Goal: Information Seeking & Learning: Learn about a topic

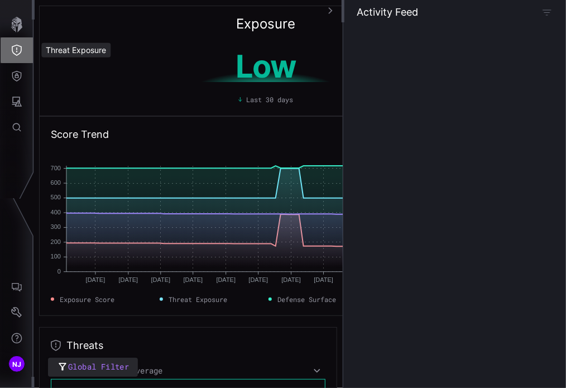
click at [16, 50] on icon "Threat Exposure" at bounding box center [17, 50] width 10 height 11
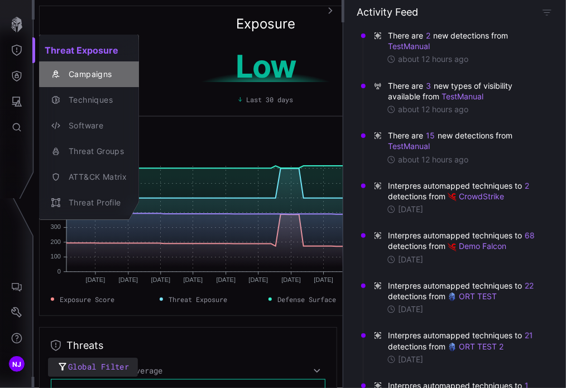
click at [74, 77] on div "Campaigns" at bounding box center [95, 75] width 64 height 14
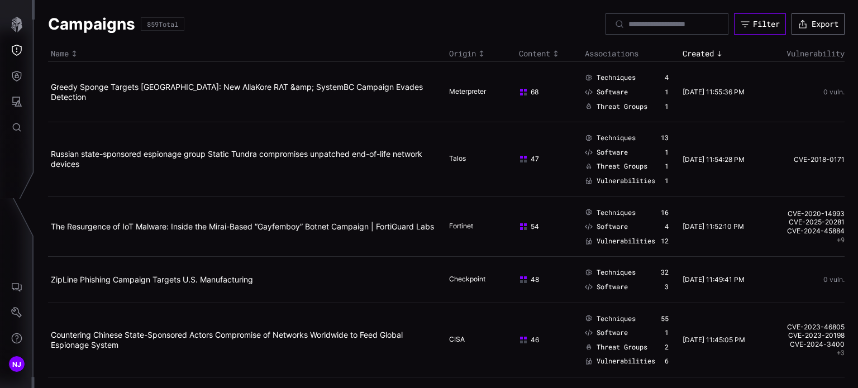
click at [566, 27] on div "Filter" at bounding box center [766, 24] width 27 height 10
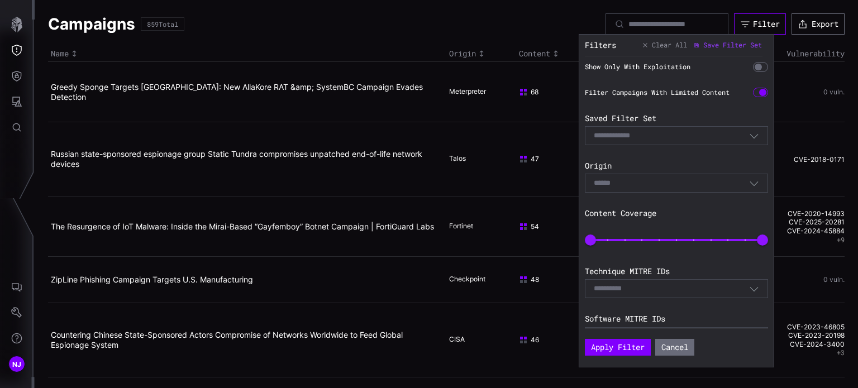
scroll to position [231, 0]
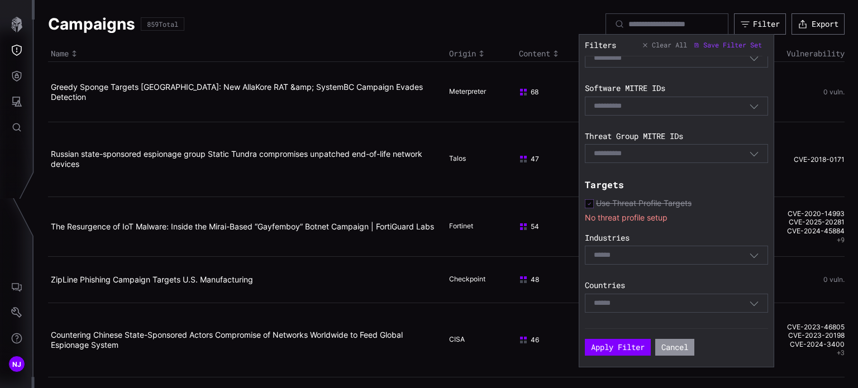
click at [566, 346] on button "Cancel" at bounding box center [674, 347] width 39 height 17
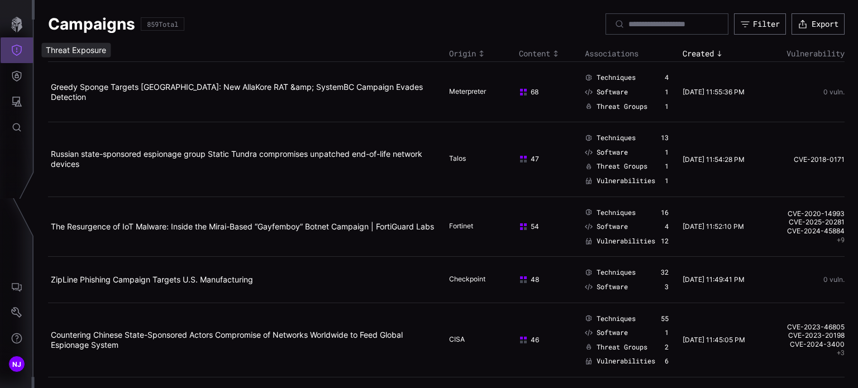
click at [17, 54] on icon "Threat Exposure" at bounding box center [16, 50] width 11 height 11
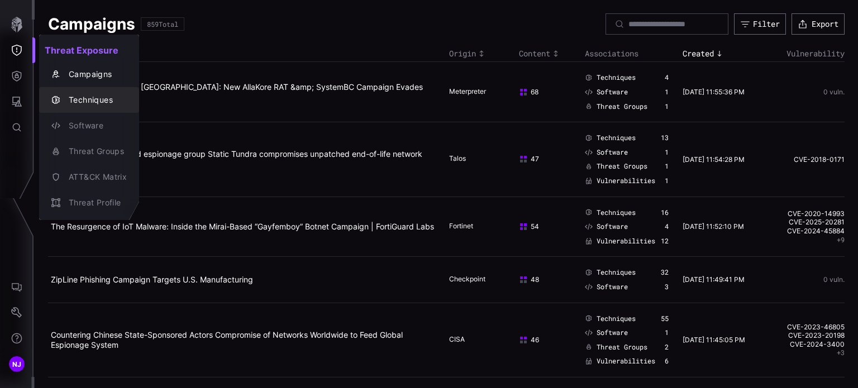
click at [101, 103] on div "Techniques" at bounding box center [95, 100] width 64 height 14
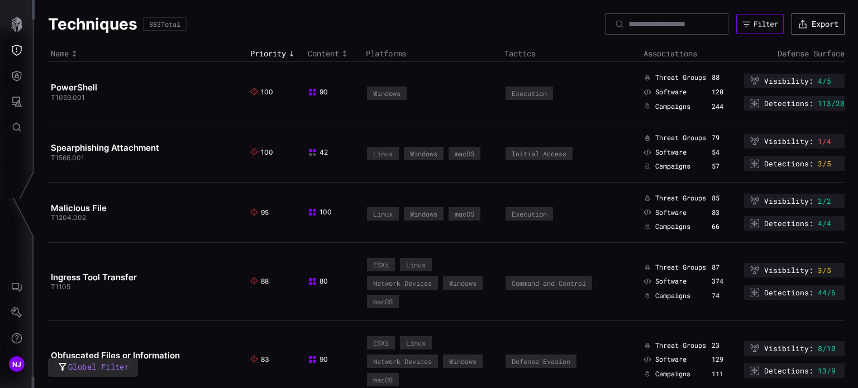
click at [566, 26] on div "Filter" at bounding box center [765, 24] width 25 height 9
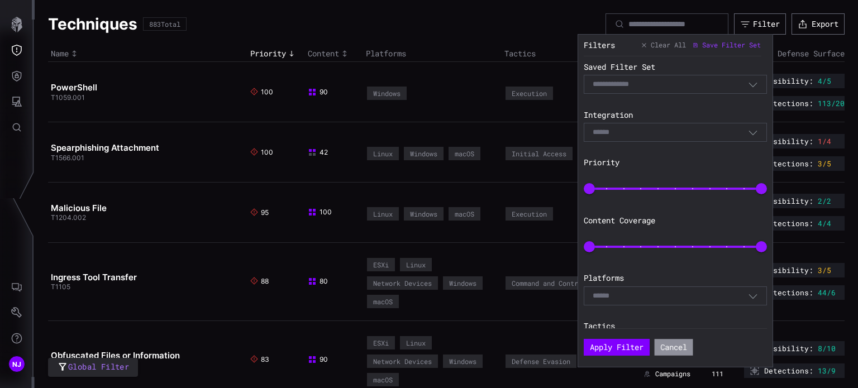
click at [566, 345] on button "Cancel" at bounding box center [673, 347] width 39 height 17
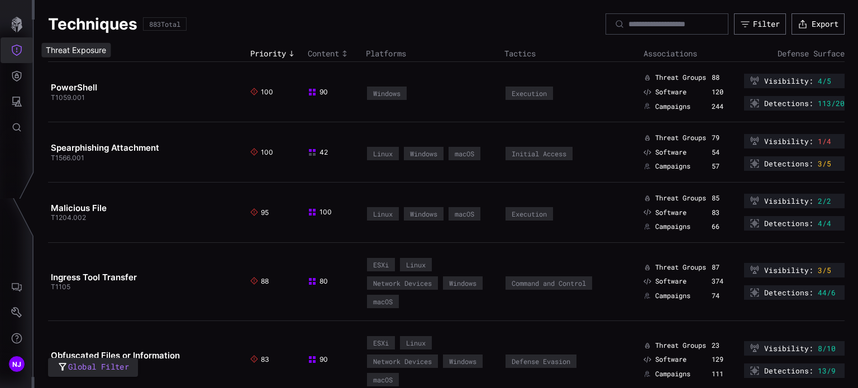
click at [16, 60] on button "Threat Exposure" at bounding box center [17, 50] width 32 height 26
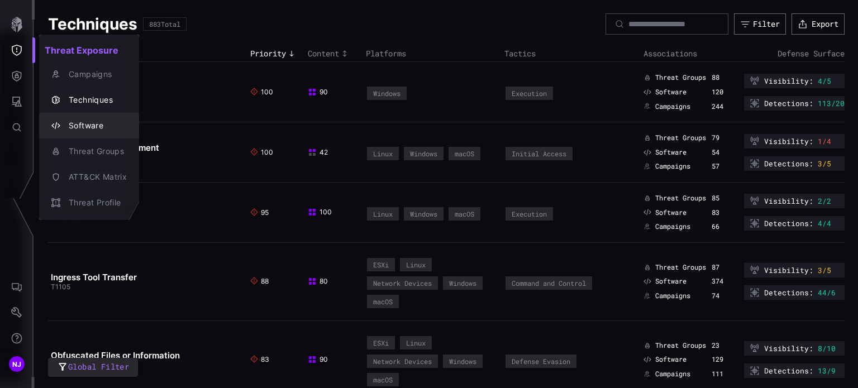
click at [92, 123] on div "Software" at bounding box center [95, 126] width 64 height 14
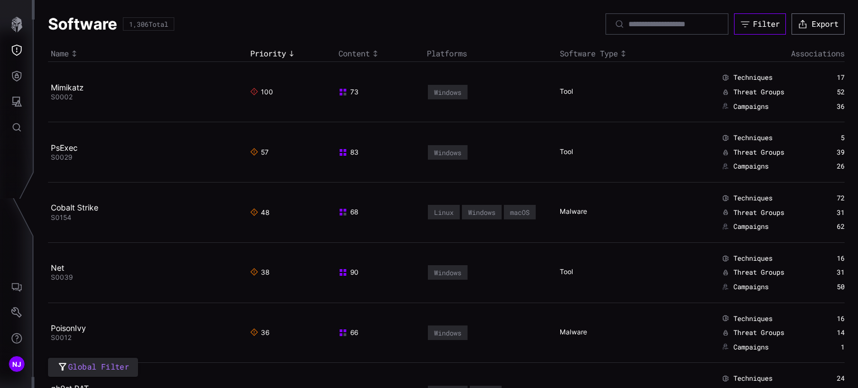
click at [566, 22] on div "Filter" at bounding box center [766, 24] width 27 height 10
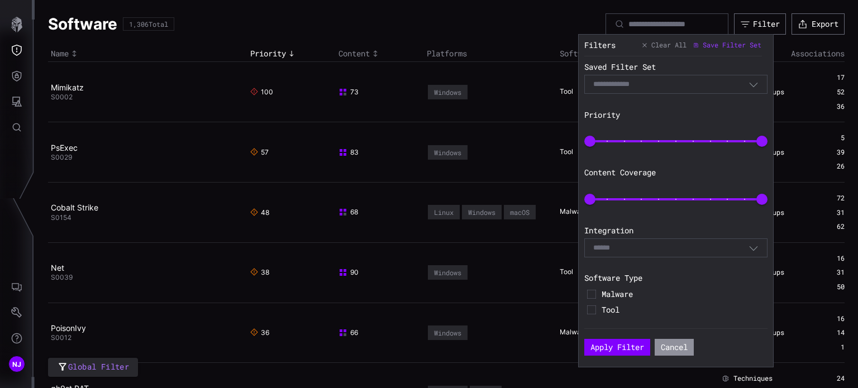
click at [566, 349] on button "Cancel" at bounding box center [673, 347] width 39 height 17
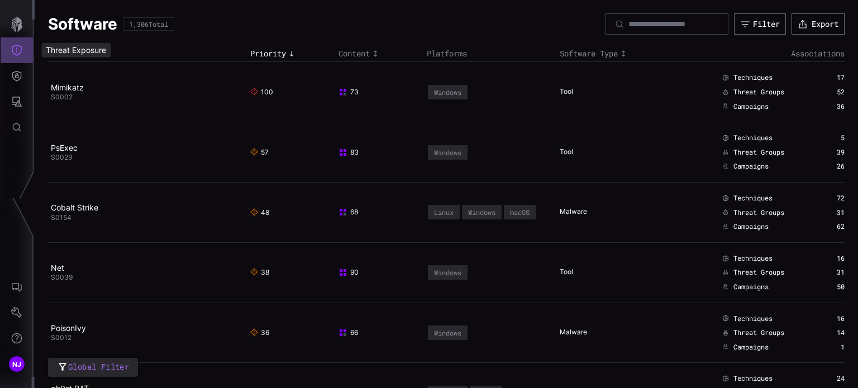
click at [23, 53] on button "Threat Exposure" at bounding box center [17, 50] width 32 height 26
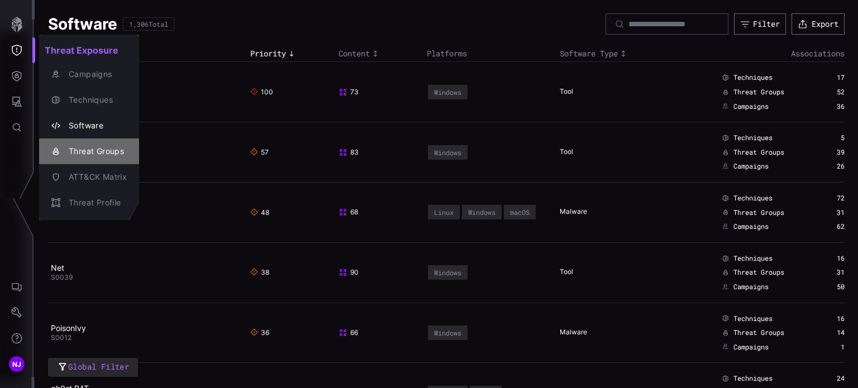
click at [91, 150] on div "Threat Groups" at bounding box center [95, 152] width 64 height 14
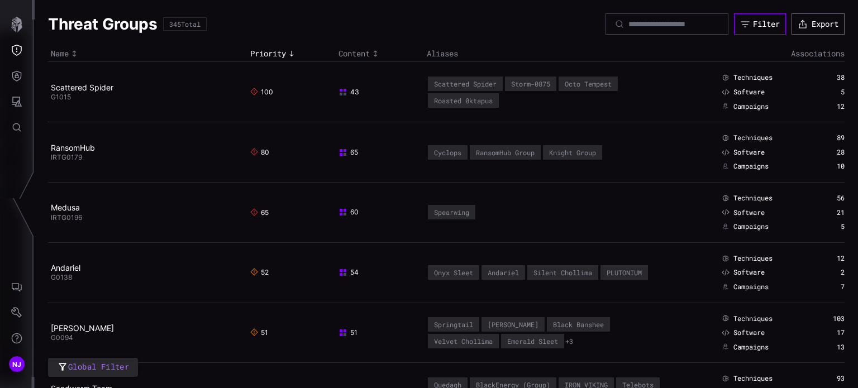
click at [566, 22] on div "Filter" at bounding box center [766, 24] width 27 height 10
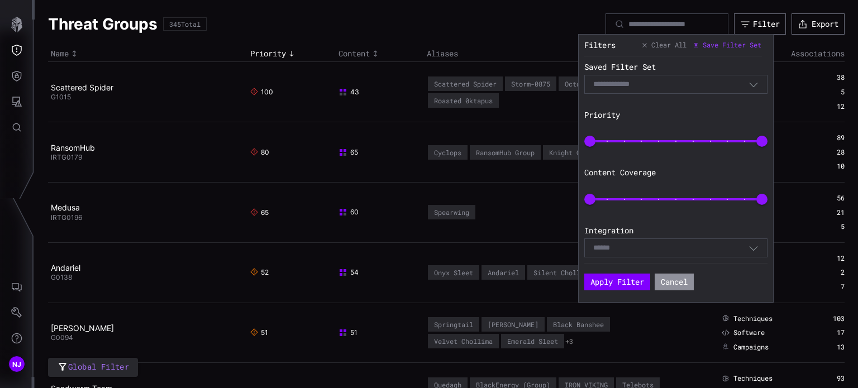
click at [566, 278] on button "Cancel" at bounding box center [673, 282] width 39 height 17
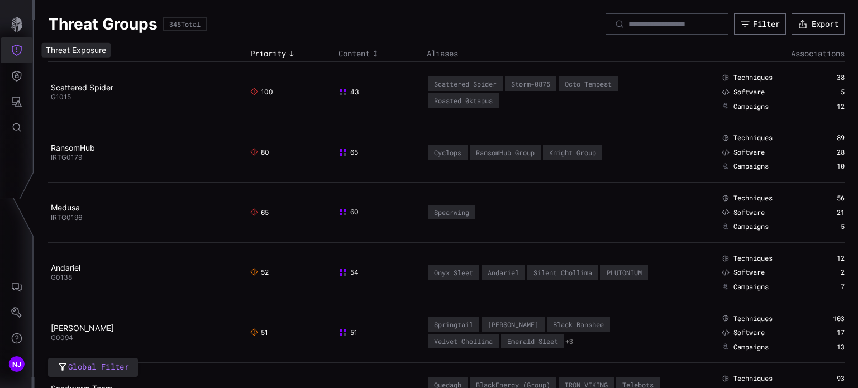
click at [22, 52] on button "Threat Exposure" at bounding box center [17, 50] width 32 height 26
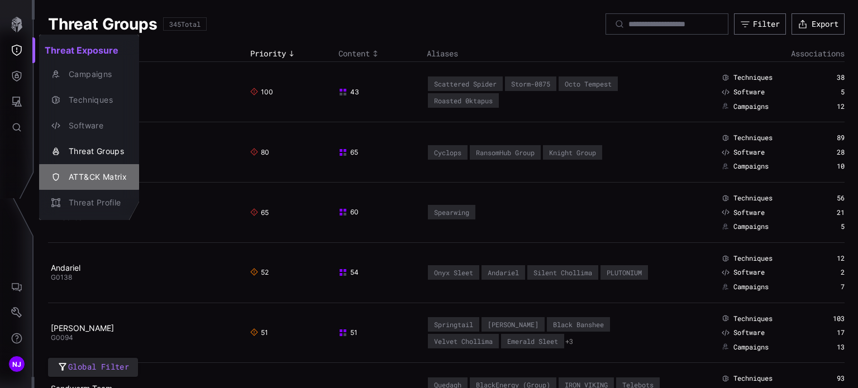
click at [94, 175] on div "ATT&CK Matrix" at bounding box center [95, 177] width 64 height 14
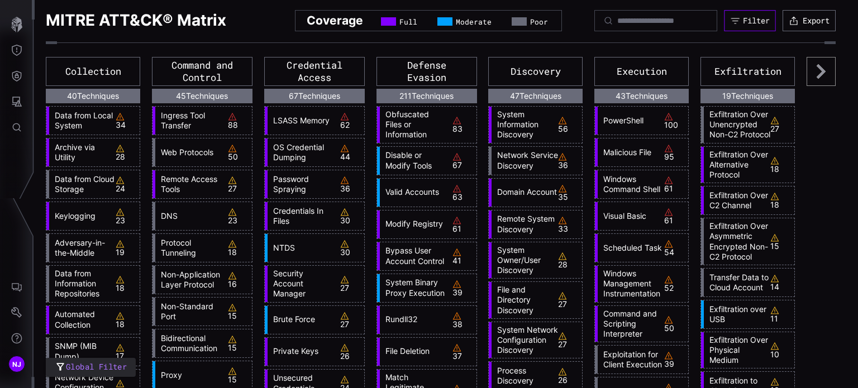
click at [566, 22] on div "Filter" at bounding box center [756, 21] width 27 height 10
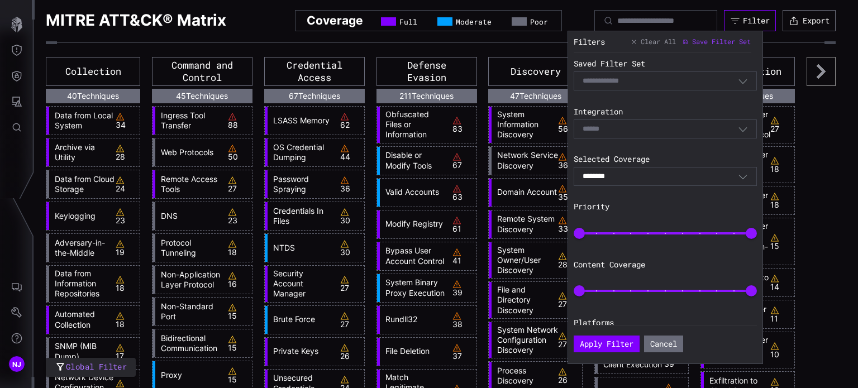
scroll to position [200, 0]
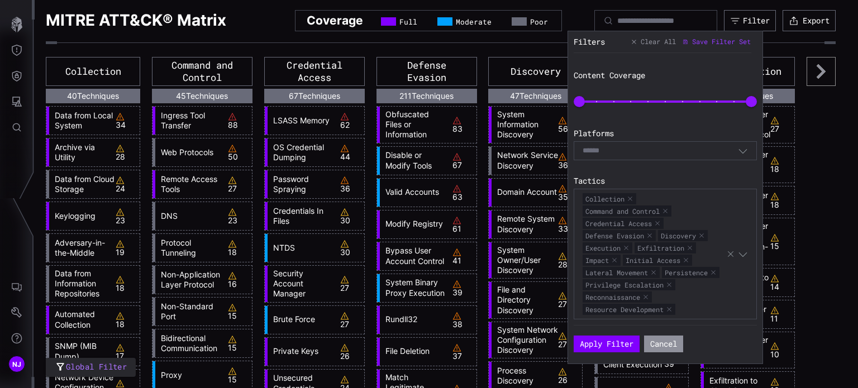
click at [566, 339] on button "Cancel" at bounding box center [663, 344] width 39 height 17
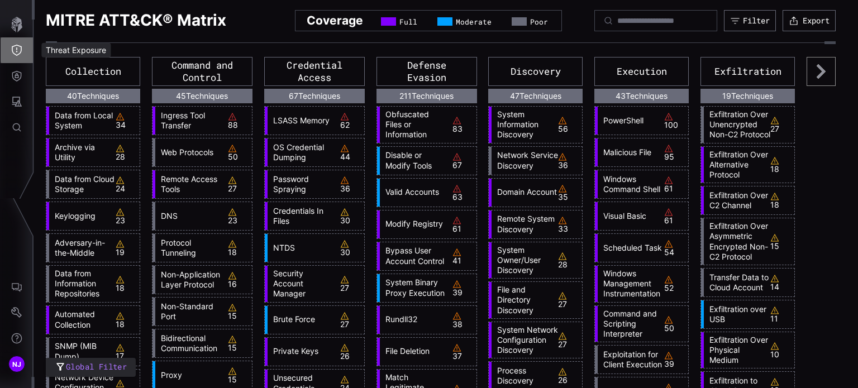
click at [18, 45] on icon "Threat Exposure" at bounding box center [17, 50] width 10 height 11
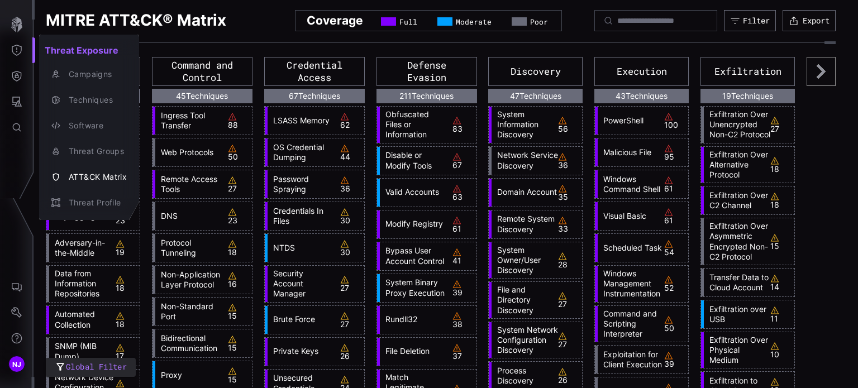
click at [18, 45] on div at bounding box center [429, 194] width 858 height 388
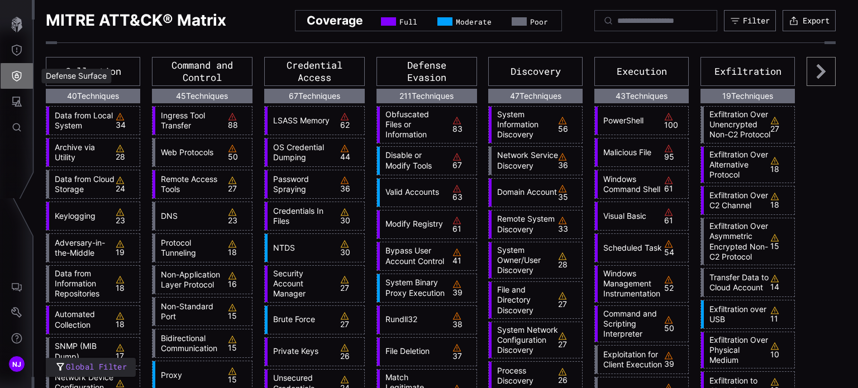
click at [15, 78] on icon "Defense Surface" at bounding box center [16, 75] width 11 height 11
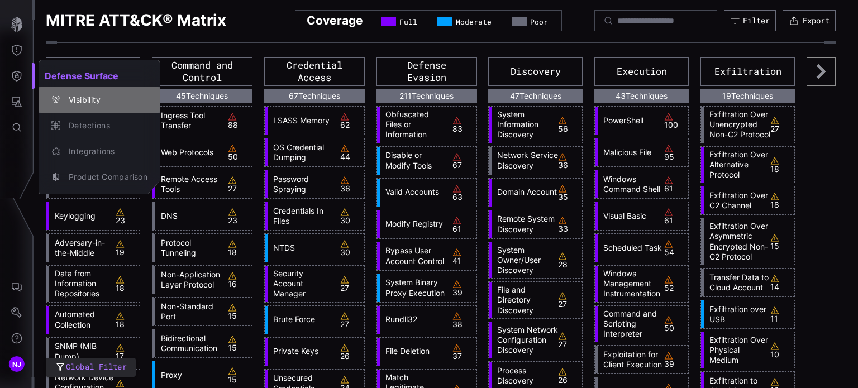
click at [92, 103] on div "Visibility" at bounding box center [105, 100] width 84 height 14
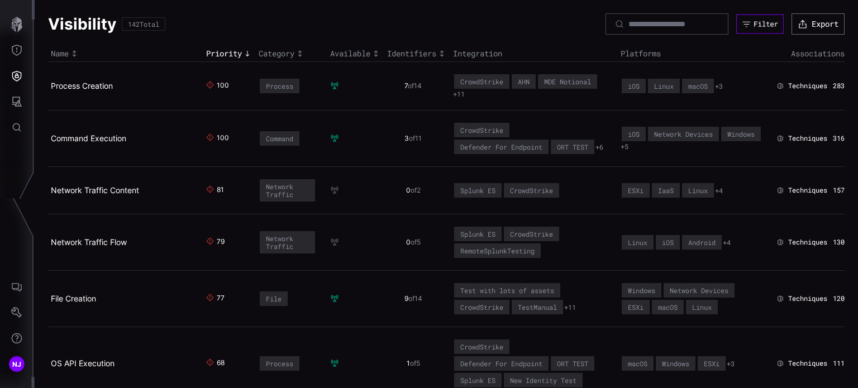
click at [566, 29] on button "Filter" at bounding box center [759, 25] width 47 height 20
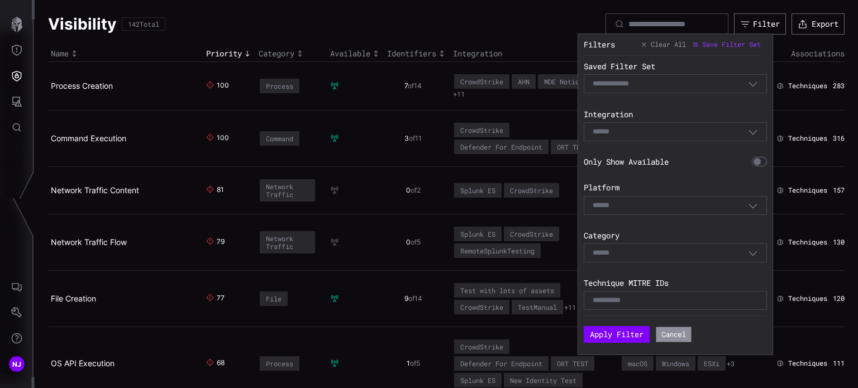
click at [566, 332] on button "Cancel" at bounding box center [673, 334] width 35 height 15
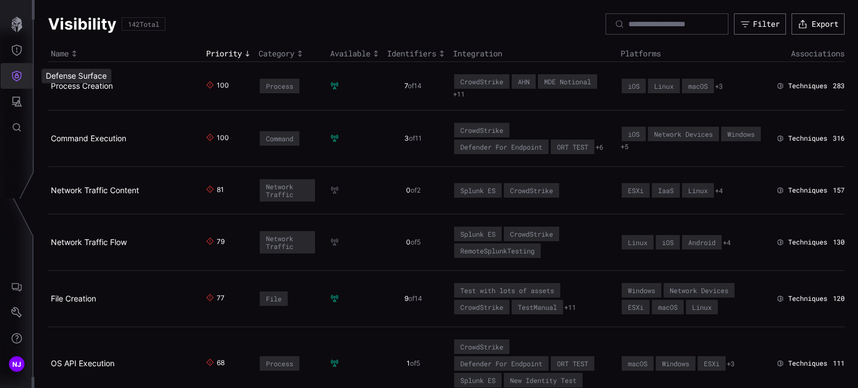
click at [20, 73] on icon "Defense Surface" at bounding box center [16, 75] width 11 height 11
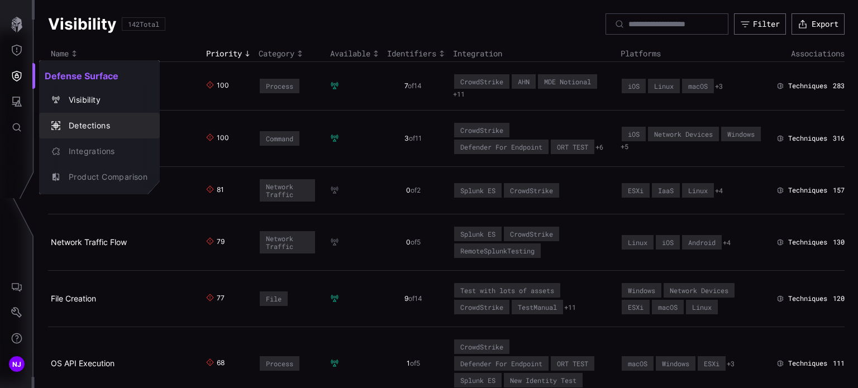
click at [86, 129] on div "Detections" at bounding box center [105, 126] width 84 height 14
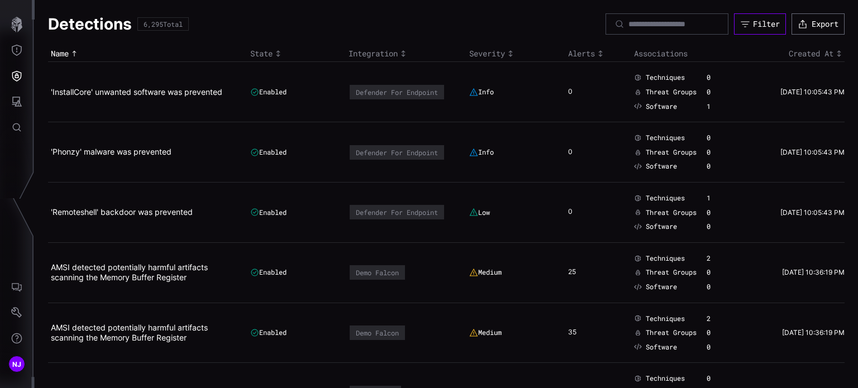
click at [566, 17] on button "Filter" at bounding box center [760, 23] width 52 height 21
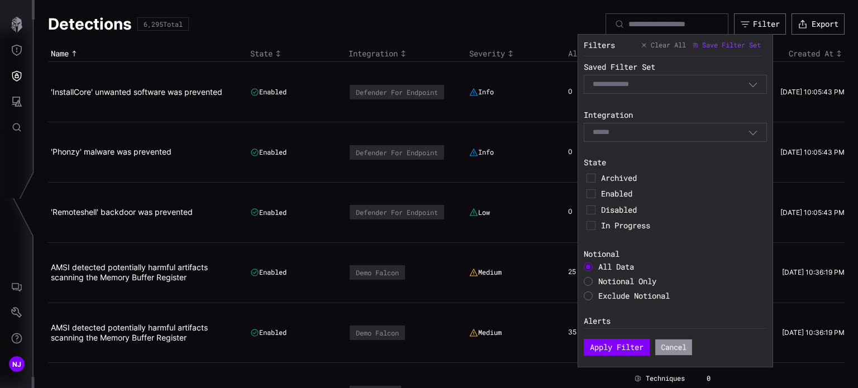
click at [566, 347] on button "Cancel" at bounding box center [673, 347] width 37 height 16
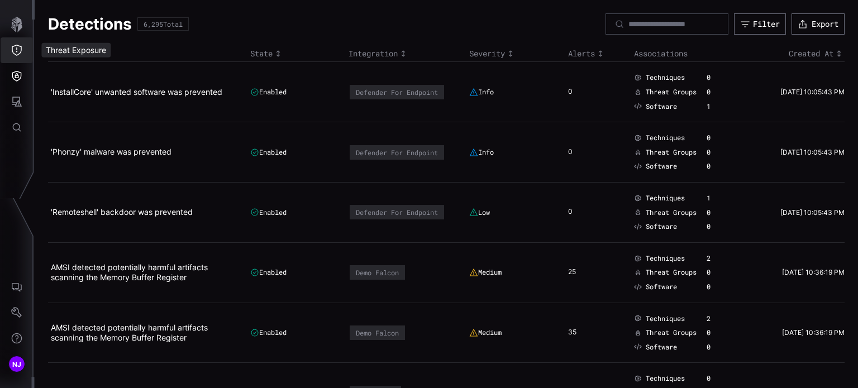
click at [22, 51] on button "Threat Exposure" at bounding box center [17, 50] width 32 height 26
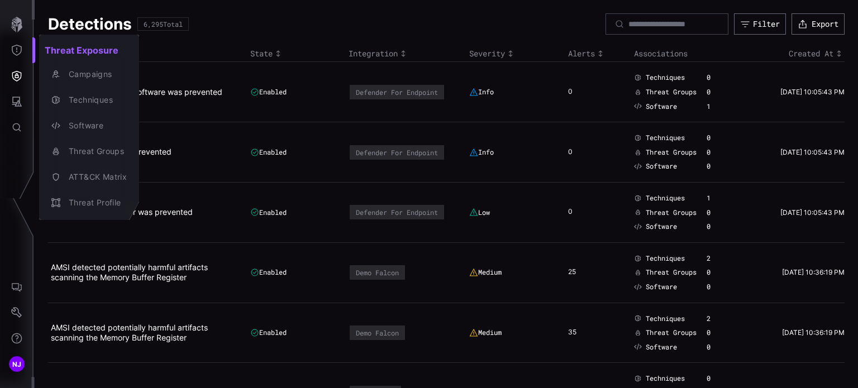
click at [16, 78] on div at bounding box center [429, 194] width 858 height 388
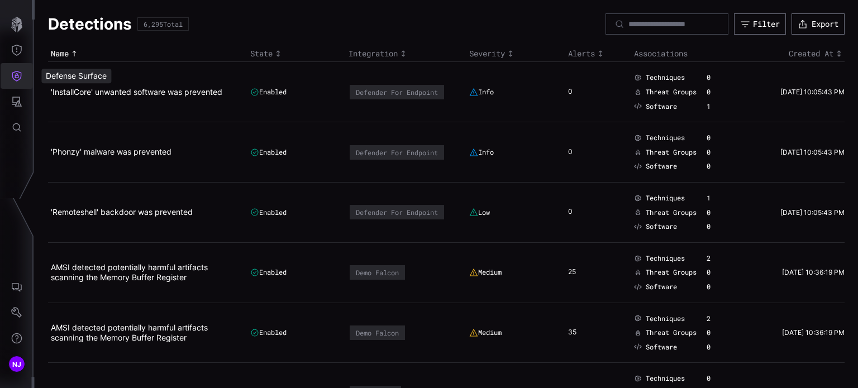
click at [16, 78] on icon "Defense Surface" at bounding box center [16, 75] width 11 height 11
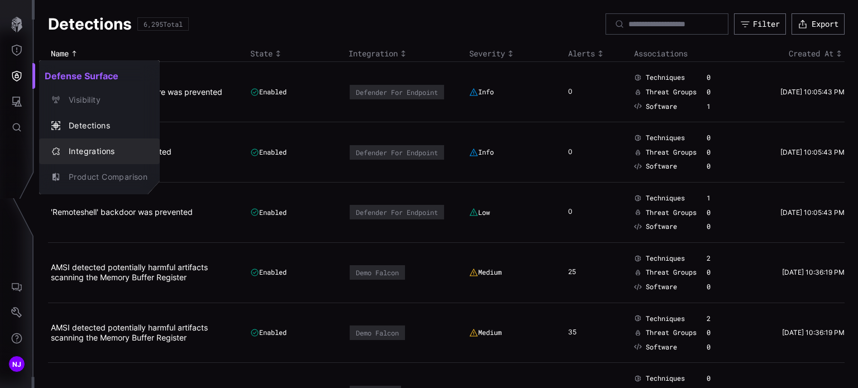
click at [83, 146] on div "Integrations" at bounding box center [105, 152] width 84 height 14
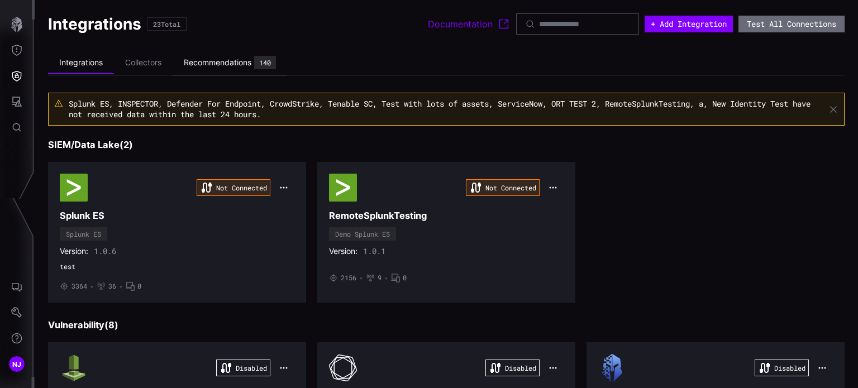
click at [241, 62] on div "Recommendations" at bounding box center [218, 63] width 68 height 10
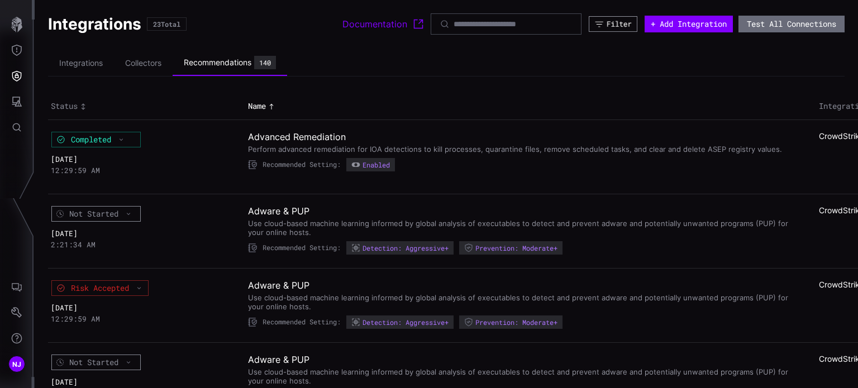
click at [566, 22] on div "Filter" at bounding box center [618, 24] width 25 height 9
click at [566, 62] on ul "Integrations Collectors Recommendations 140" at bounding box center [446, 63] width 796 height 26
click at [566, 23] on div "Filter" at bounding box center [619, 24] width 27 height 10
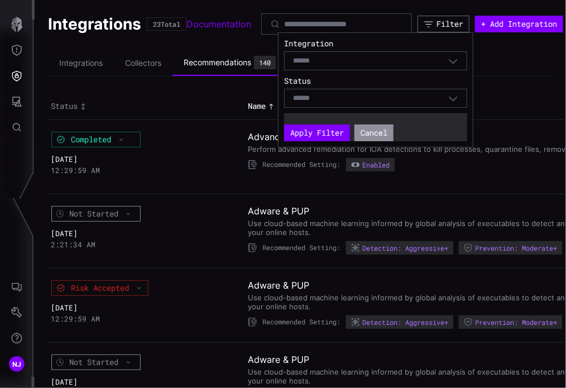
click at [375, 135] on button "Cancel" at bounding box center [374, 133] width 39 height 17
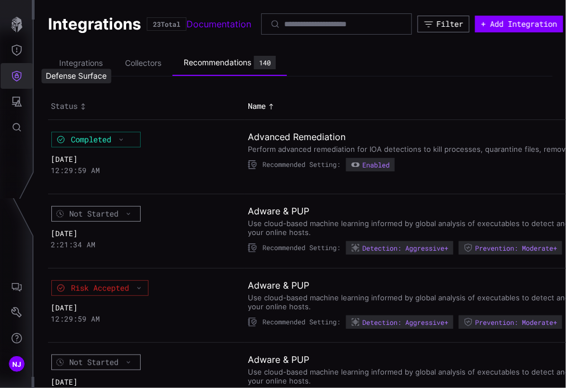
click at [18, 80] on icon "Defense Surface" at bounding box center [16, 76] width 9 height 11
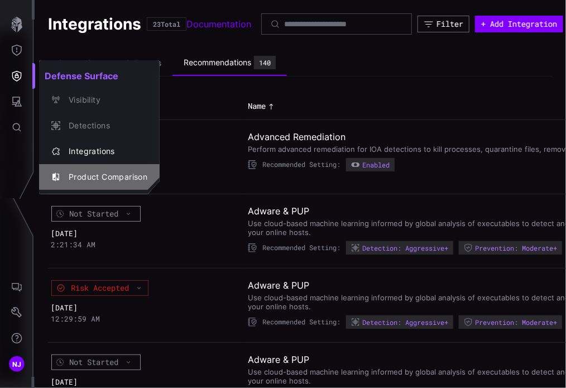
click at [94, 178] on div "Product Comparison" at bounding box center [105, 177] width 84 height 14
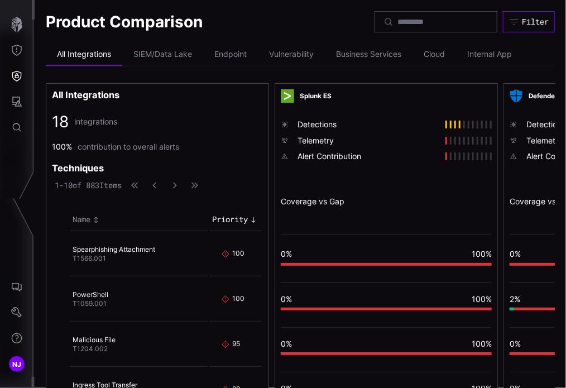
click at [529, 25] on div "Filter" at bounding box center [535, 22] width 27 height 10
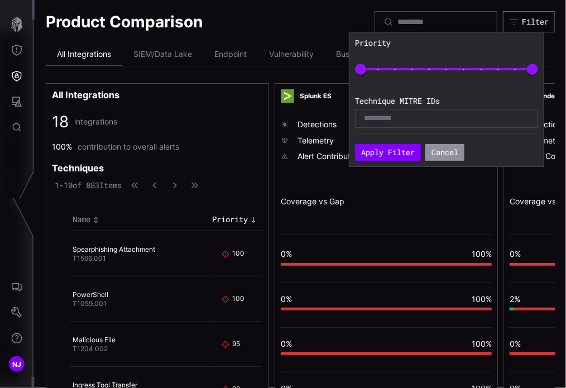
click at [443, 149] on button "Cancel" at bounding box center [444, 152] width 39 height 17
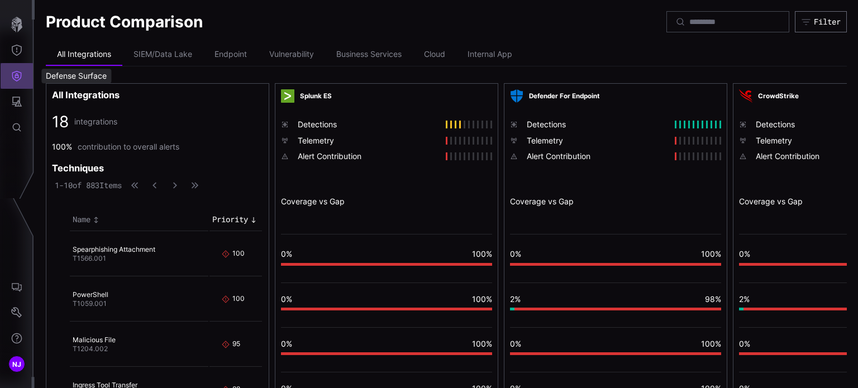
click at [20, 79] on icon "Defense Surface" at bounding box center [16, 76] width 9 height 11
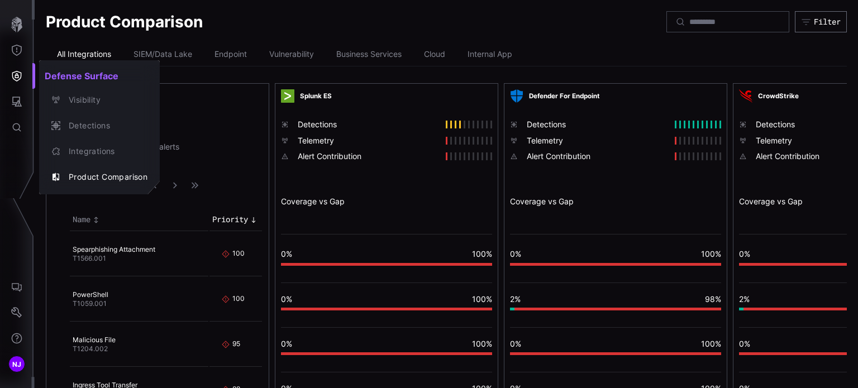
click at [20, 79] on div at bounding box center [429, 194] width 858 height 388
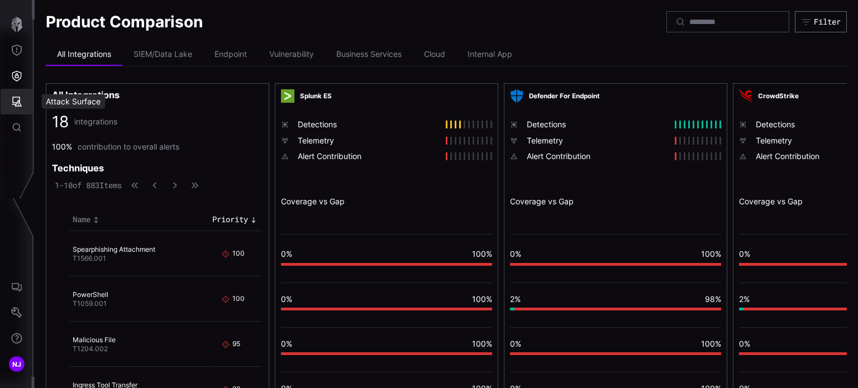
click at [15, 100] on icon "Attack Surface" at bounding box center [16, 101] width 11 height 11
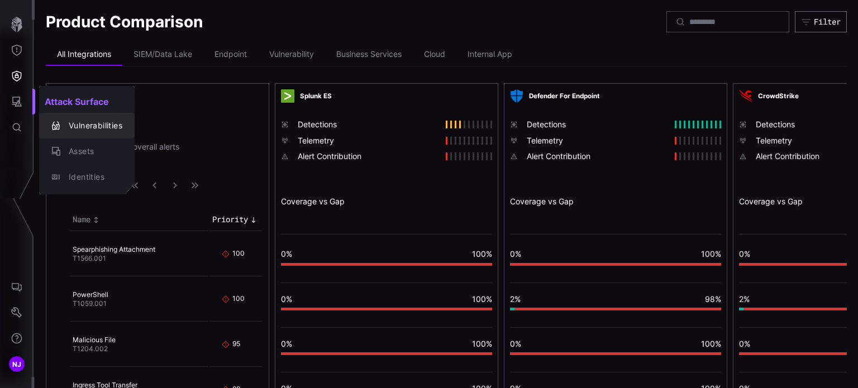
click at [92, 127] on div "Vulnerabilities" at bounding box center [92, 126] width 59 height 14
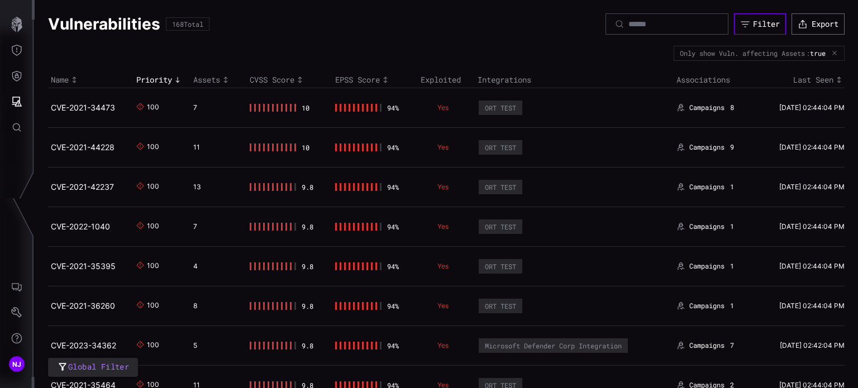
click at [566, 20] on div "Filter" at bounding box center [766, 24] width 27 height 10
click at [25, 102] on button "Attack Surface" at bounding box center [17, 102] width 32 height 26
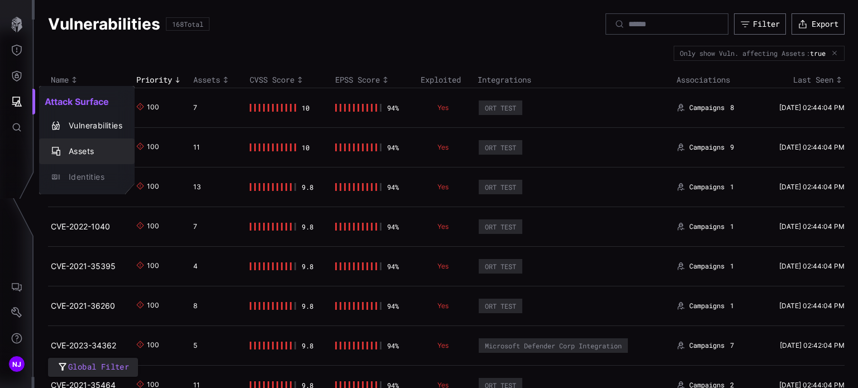
click at [78, 147] on div "Assets" at bounding box center [92, 152] width 59 height 14
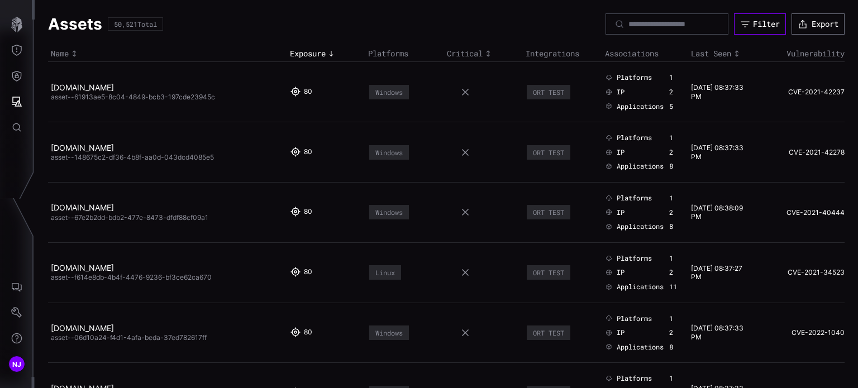
click at [566, 27] on div "Filter" at bounding box center [766, 24] width 27 height 10
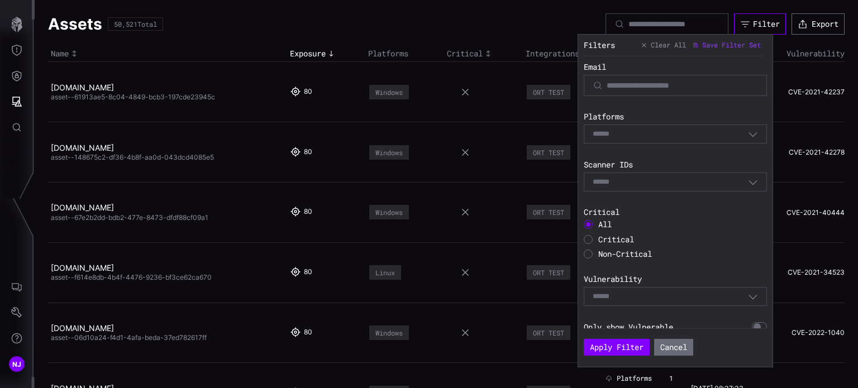
scroll to position [401, 0]
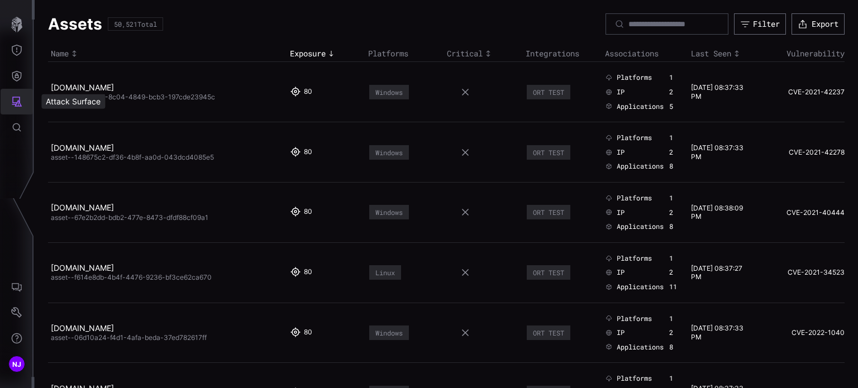
click at [19, 100] on icon "Attack Surface" at bounding box center [17, 102] width 10 height 10
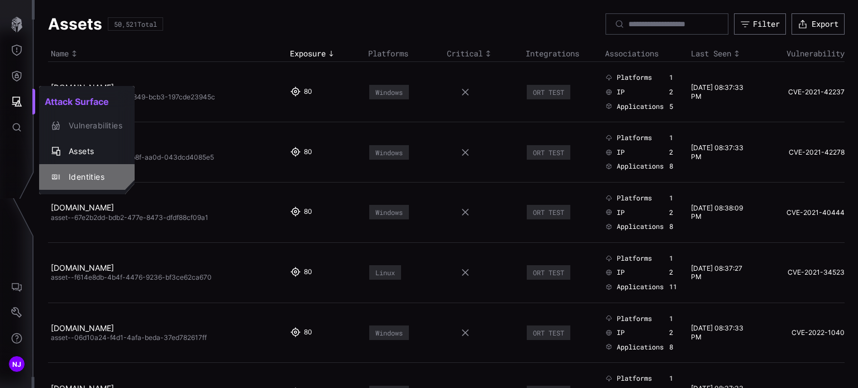
click at [92, 176] on div "Identities" at bounding box center [92, 177] width 59 height 14
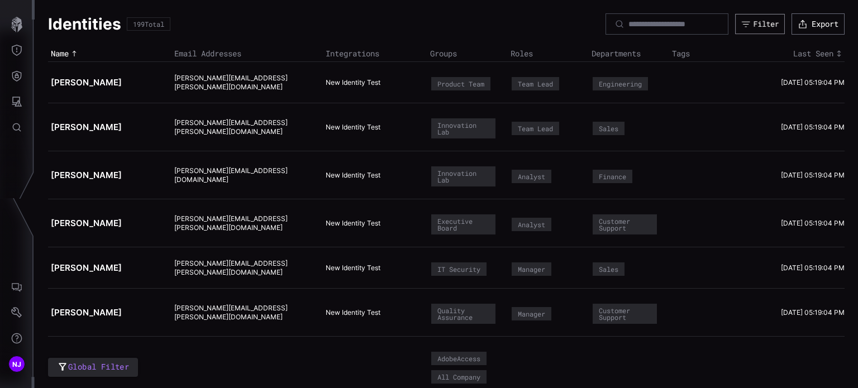
click at [566, 26] on div "Filter" at bounding box center [766, 23] width 26 height 9
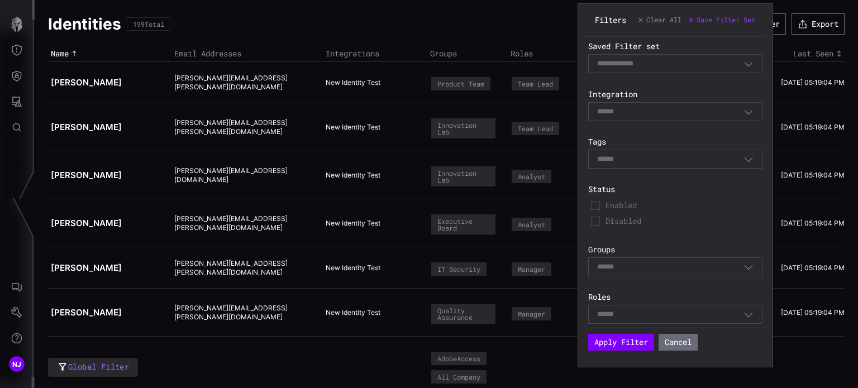
scroll to position [59, 0]
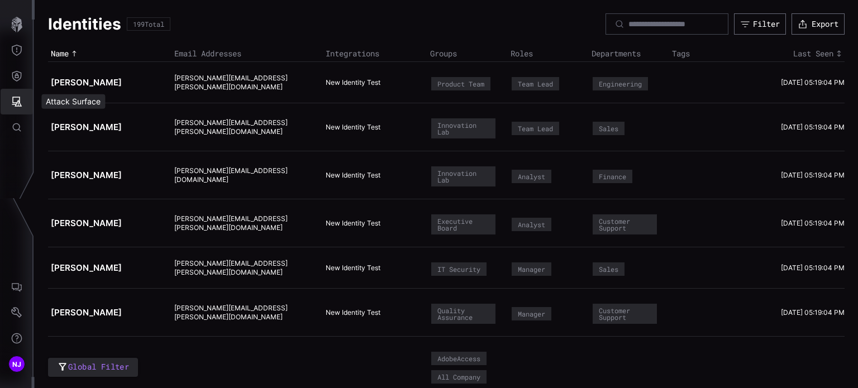
click at [12, 102] on icon "Attack Surface" at bounding box center [17, 102] width 10 height 10
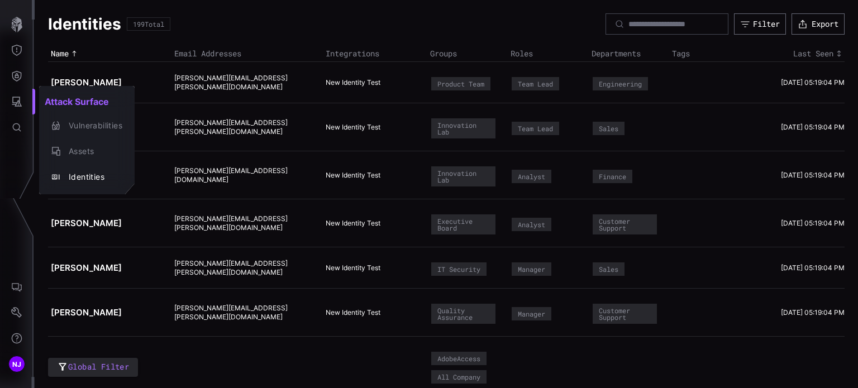
click at [312, 22] on div at bounding box center [429, 194] width 858 height 388
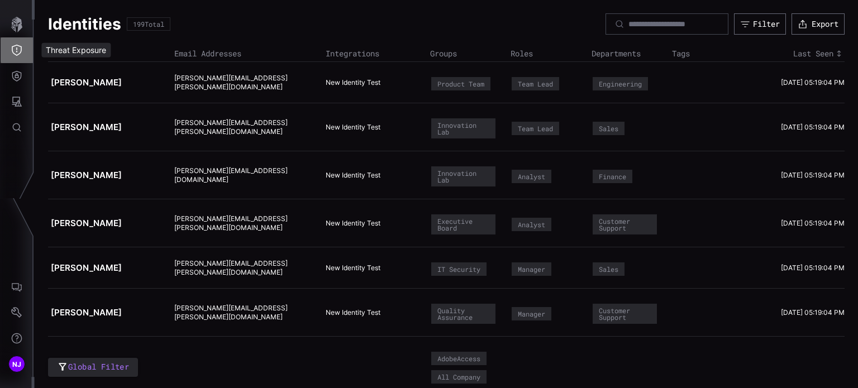
click at [20, 49] on icon "Threat Exposure" at bounding box center [16, 50] width 11 height 11
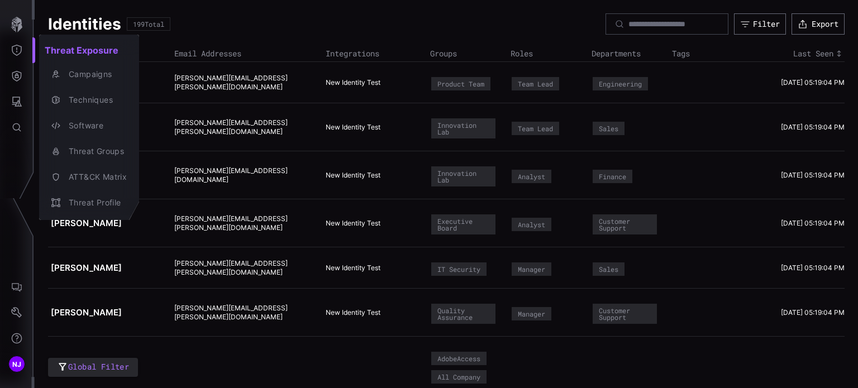
click at [18, 82] on div at bounding box center [429, 194] width 858 height 388
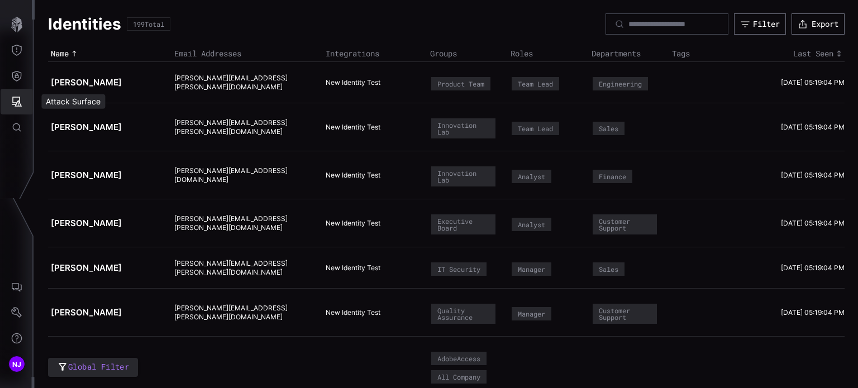
click at [20, 101] on icon "Attack Surface" at bounding box center [17, 102] width 10 height 10
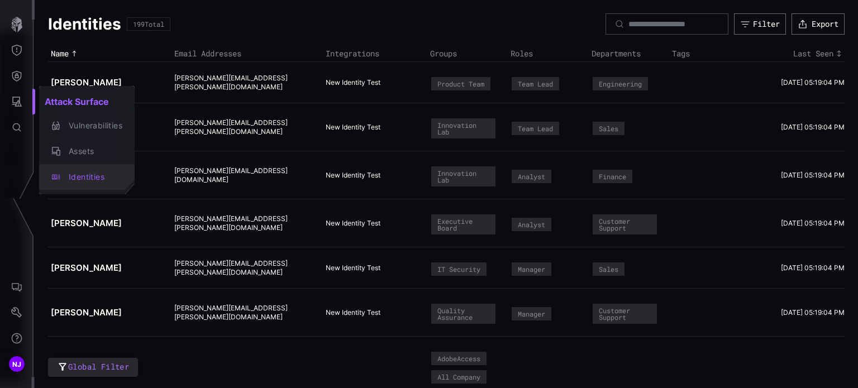
click at [89, 174] on div "Identities" at bounding box center [92, 177] width 59 height 14
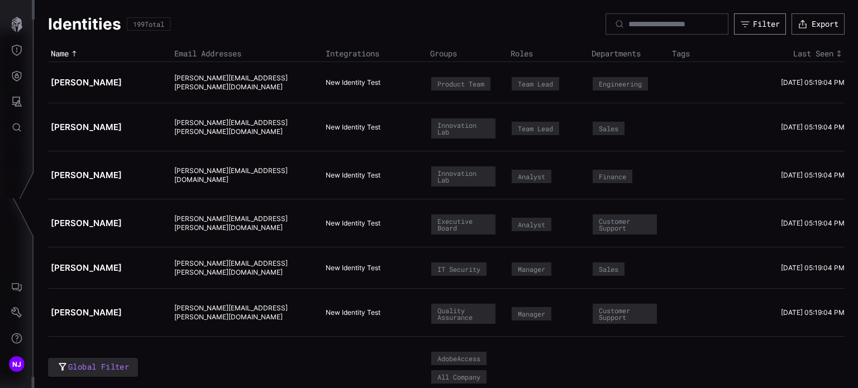
click at [566, 17] on button "Filter" at bounding box center [760, 23] width 52 height 21
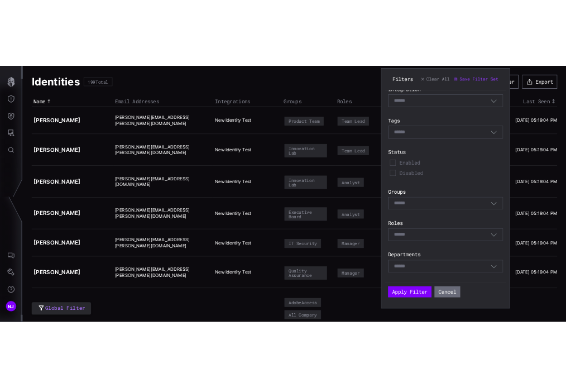
scroll to position [0, 0]
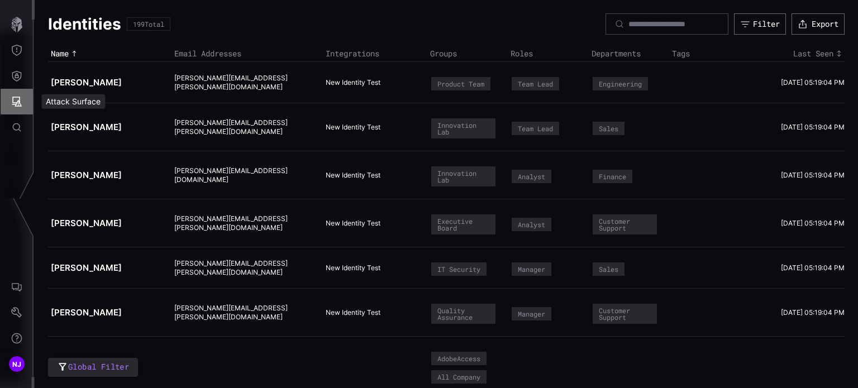
click at [17, 107] on icon "Attack Surface" at bounding box center [16, 101] width 11 height 11
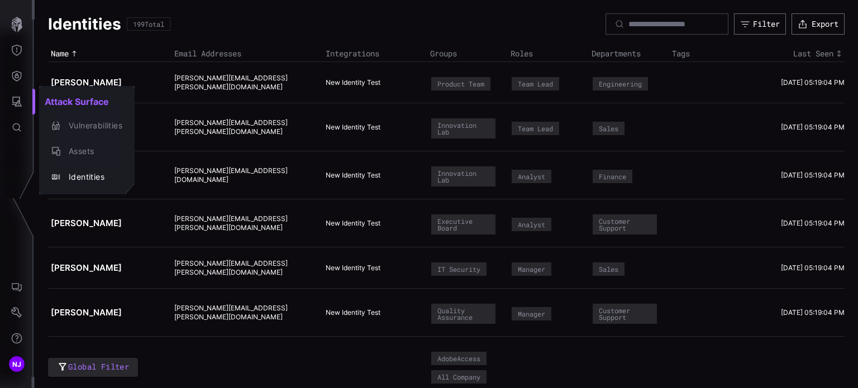
click at [15, 286] on div at bounding box center [429, 194] width 858 height 388
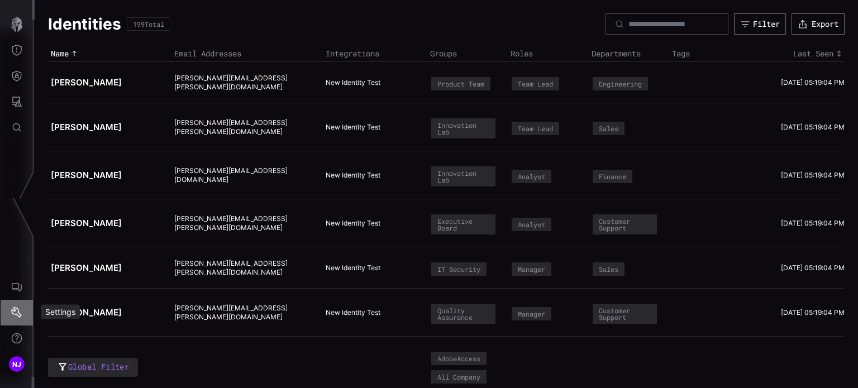
click at [15, 318] on icon "Settings" at bounding box center [16, 312] width 11 height 11
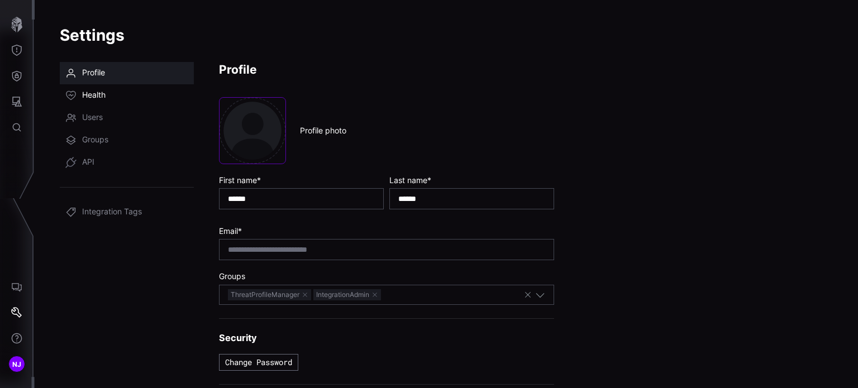
click at [101, 95] on span "Health" at bounding box center [93, 95] width 23 height 11
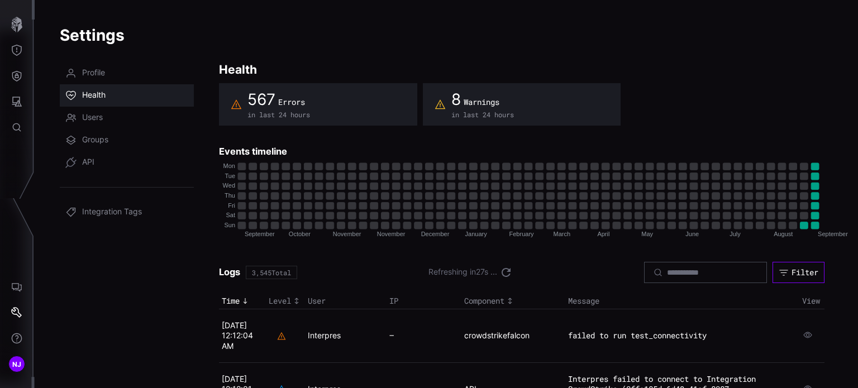
click at [566, 276] on div "Filter" at bounding box center [804, 272] width 27 height 10
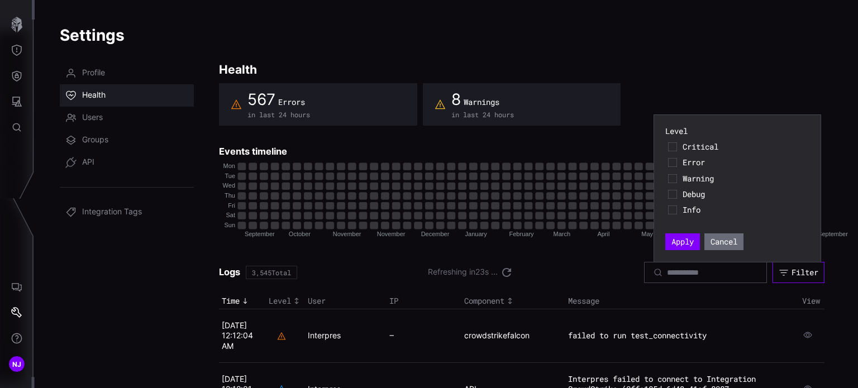
click at [566, 276] on div "Filter" at bounding box center [804, 272] width 27 height 10
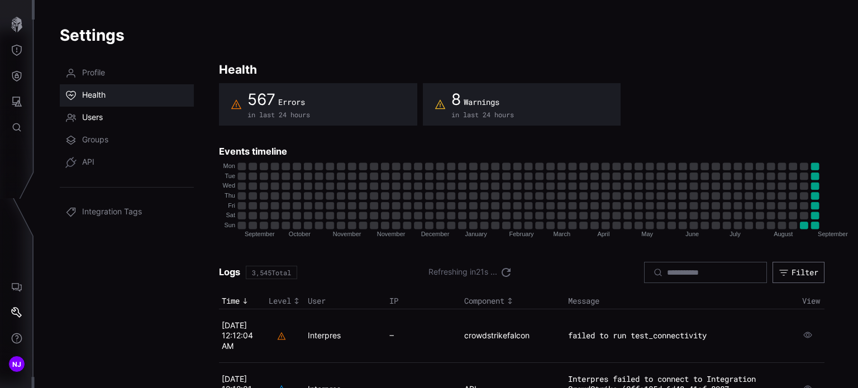
click at [96, 125] on link "Users" at bounding box center [127, 118] width 134 height 22
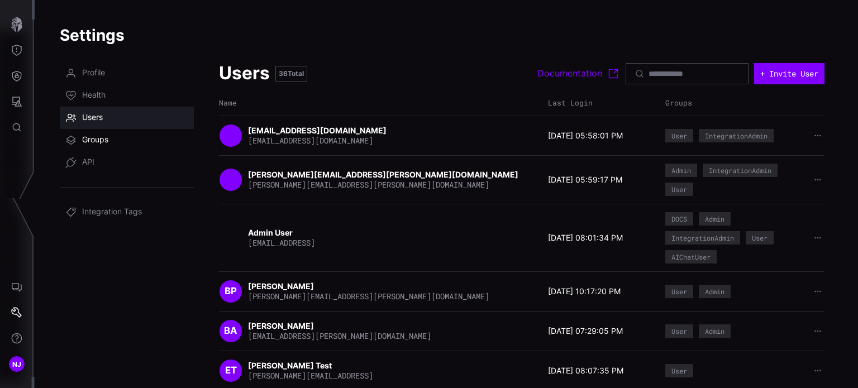
click at [107, 140] on span "Groups" at bounding box center [95, 140] width 26 height 11
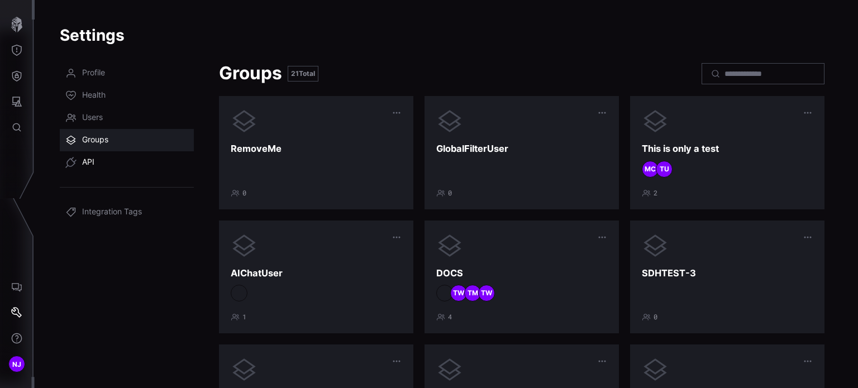
click at [96, 162] on link "API" at bounding box center [127, 162] width 134 height 22
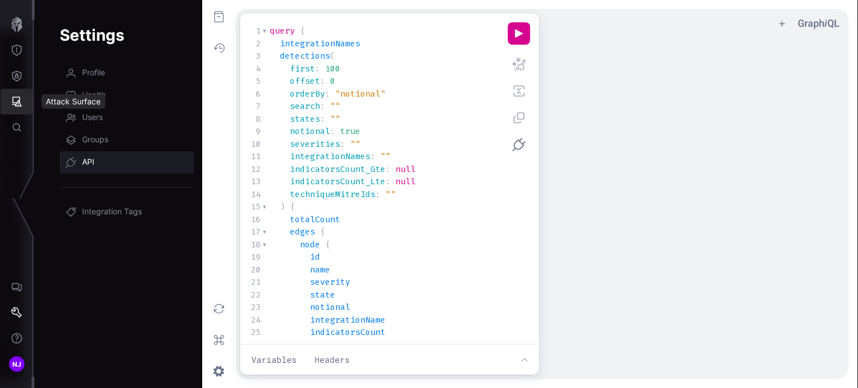
click at [20, 103] on icon "Attack Surface" at bounding box center [16, 101] width 11 height 11
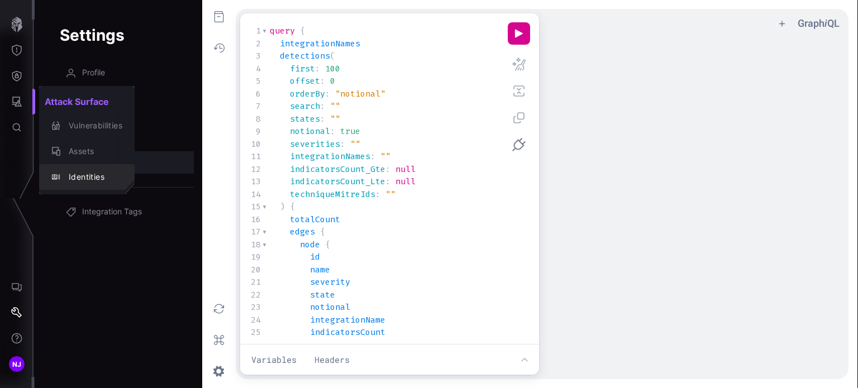
click at [82, 174] on div "Identities" at bounding box center [92, 177] width 59 height 14
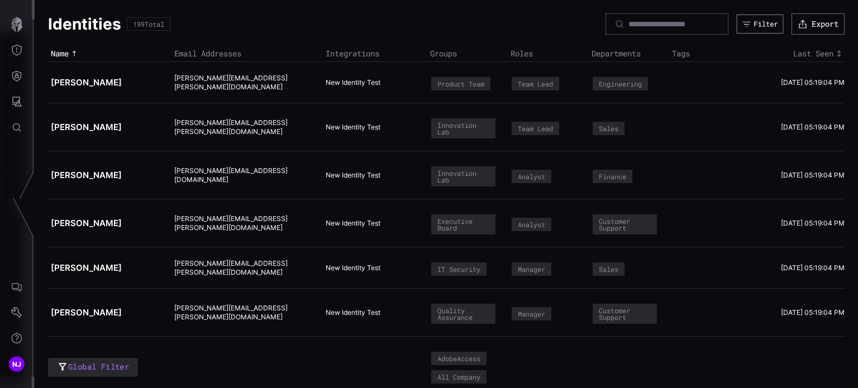
click at [566, 21] on div "Filter" at bounding box center [765, 24] width 24 height 9
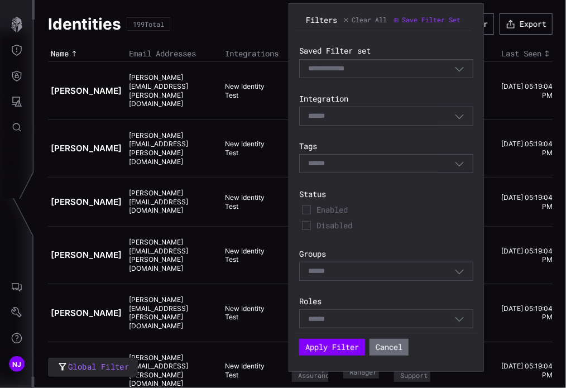
click at [427, 69] on div "Select Filter" at bounding box center [381, 69] width 146 height 10
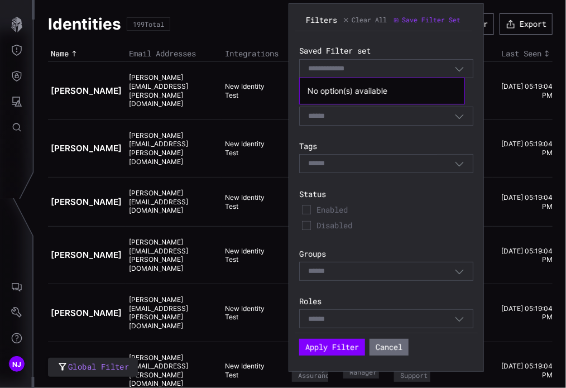
click at [427, 69] on div "Select Filter" at bounding box center [381, 69] width 146 height 10
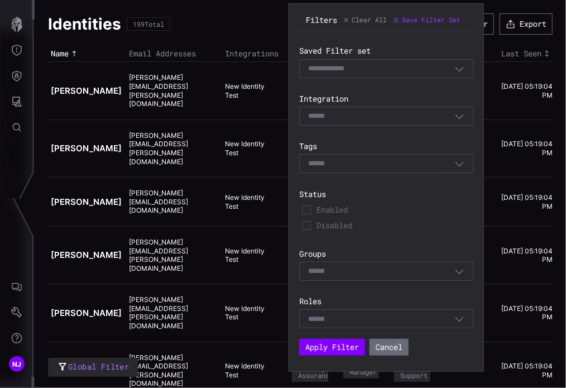
click at [434, 120] on div "Select" at bounding box center [381, 116] width 146 height 10
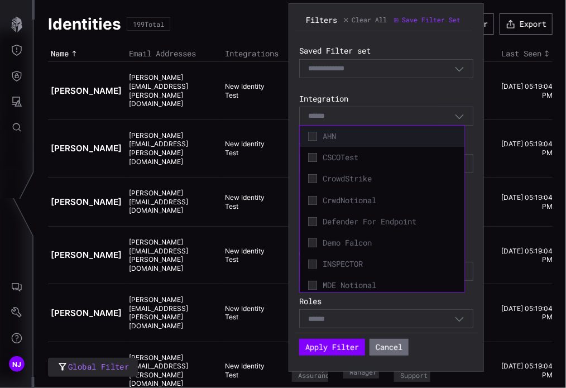
click at [389, 138] on span "AHN" at bounding box center [389, 136] width 133 height 10
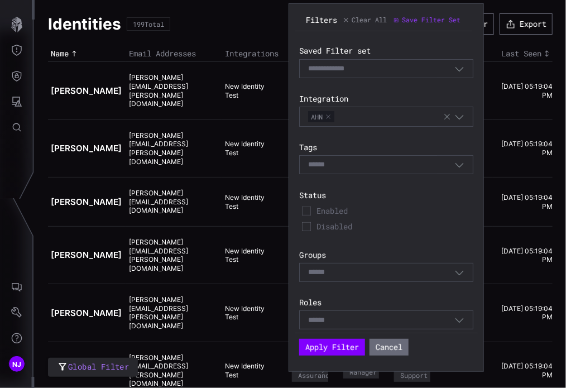
click at [457, 94] on label "Integration" at bounding box center [386, 99] width 174 height 10
click at [422, 166] on div "Select" at bounding box center [381, 165] width 146 height 10
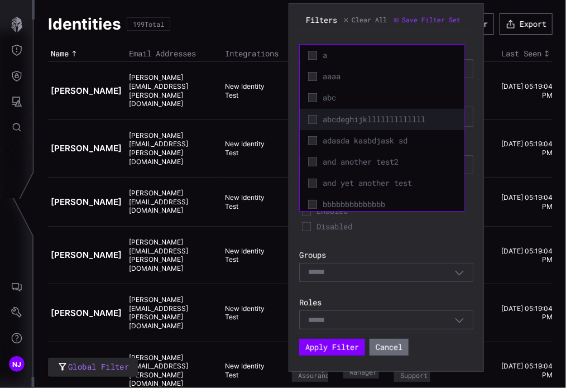
click at [362, 114] on span "abcdeghijklllllllllllll" at bounding box center [389, 119] width 133 height 10
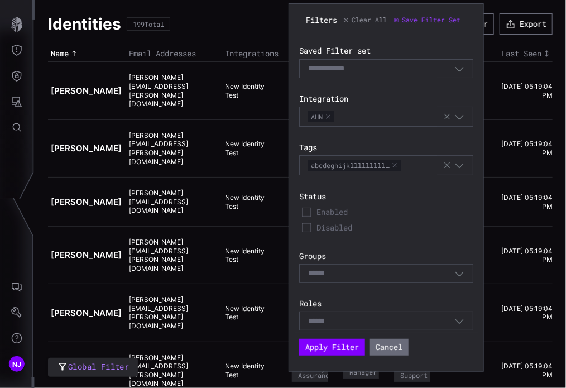
click at [415, 228] on span "Disabled" at bounding box center [394, 228] width 154 height 10
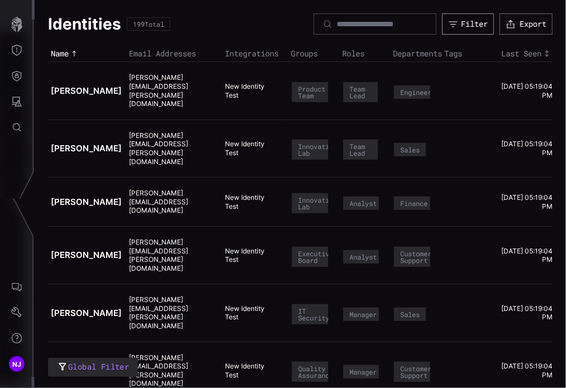
click at [456, 17] on button "Filter" at bounding box center [468, 23] width 52 height 21
click at [525, 140] on time "[DATE] 05:19:04 PM" at bounding box center [526, 148] width 51 height 17
click at [461, 22] on div "Filter" at bounding box center [474, 24] width 27 height 10
click at [19, 102] on icon "Attack Surface" at bounding box center [17, 102] width 10 height 10
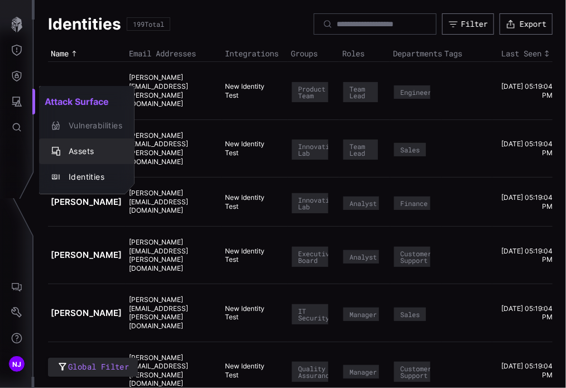
click at [82, 150] on div "Assets" at bounding box center [92, 152] width 59 height 14
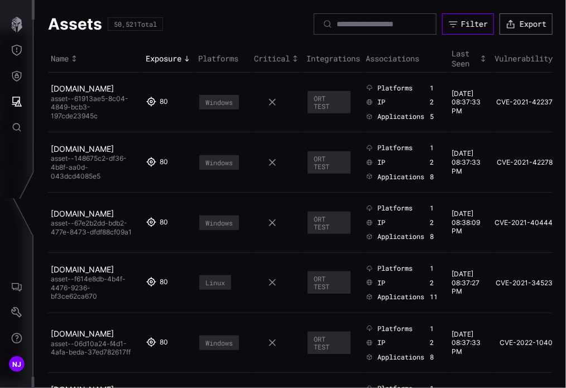
click at [466, 23] on div "Filter" at bounding box center [474, 24] width 27 height 10
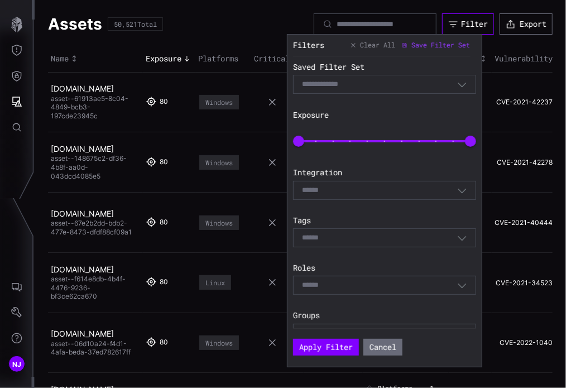
scroll to position [401, 0]
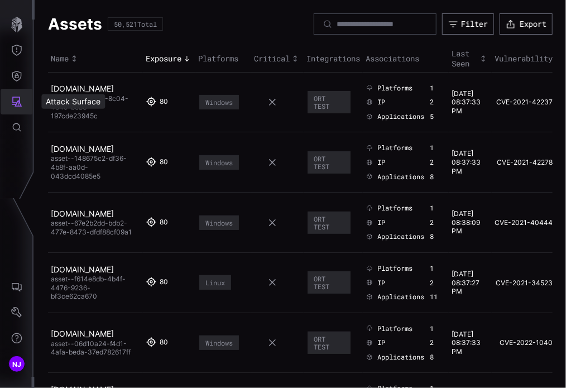
click at [19, 102] on icon "Attack Surface" at bounding box center [17, 102] width 10 height 10
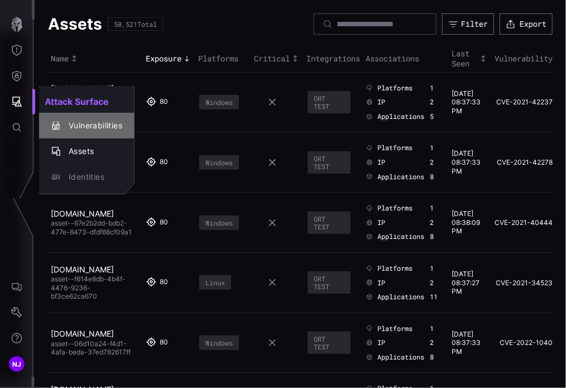
click at [87, 131] on div "Vulnerabilities" at bounding box center [92, 126] width 59 height 14
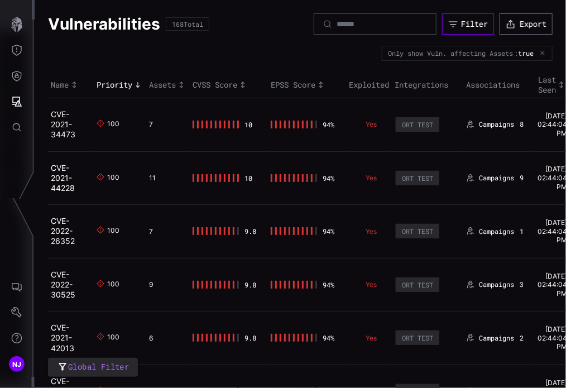
click at [461, 19] on div "Filter" at bounding box center [474, 24] width 27 height 10
click at [15, 79] on icon "Defense Surface" at bounding box center [16, 75] width 11 height 11
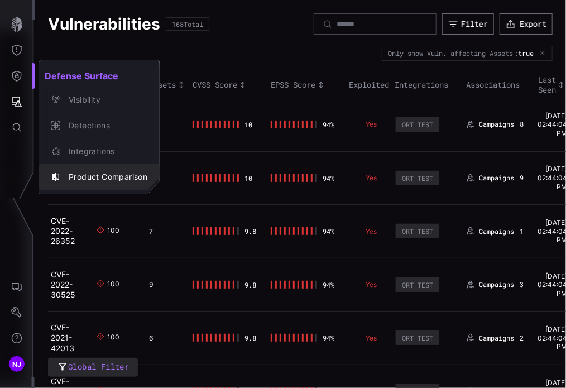
click at [96, 176] on div "Product Comparison" at bounding box center [105, 177] width 84 height 14
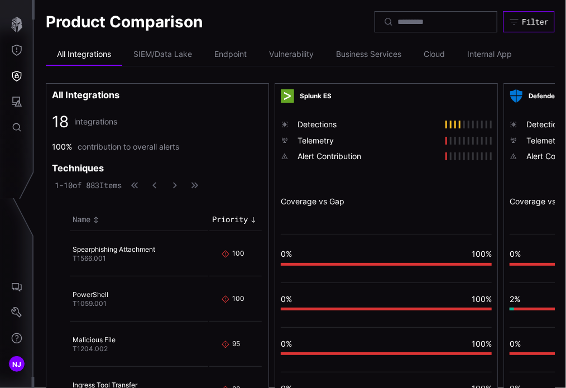
click at [522, 26] on div "Filter" at bounding box center [535, 22] width 27 height 10
click at [16, 84] on button "Defense Surface" at bounding box center [17, 76] width 32 height 26
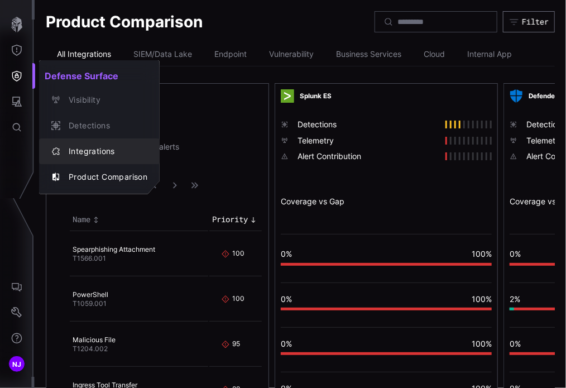
click at [94, 148] on div "Integrations" at bounding box center [105, 152] width 84 height 14
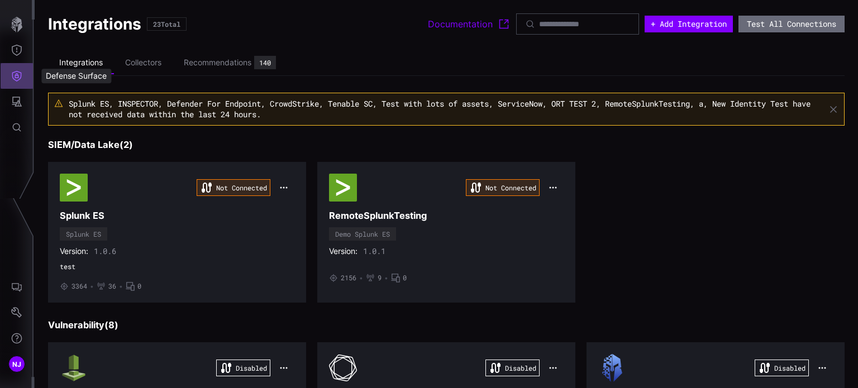
click at [19, 79] on icon "Defense Surface" at bounding box center [16, 76] width 9 height 11
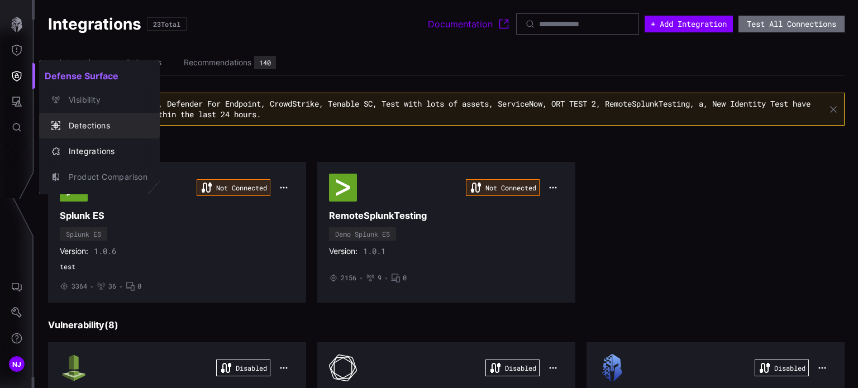
click at [87, 127] on div "Detections" at bounding box center [105, 126] width 84 height 14
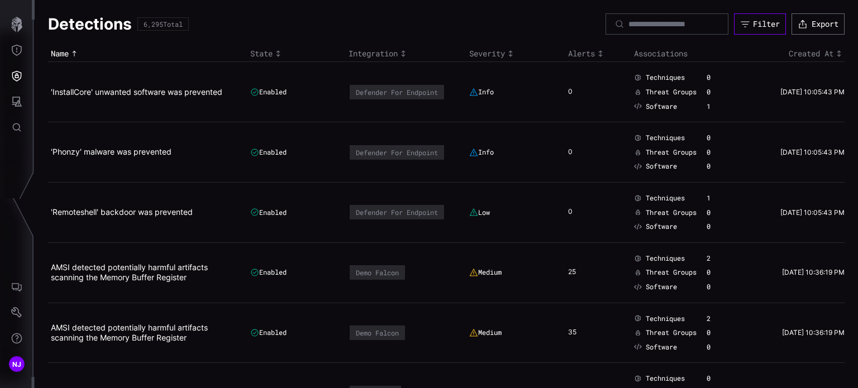
click at [566, 31] on button "Filter" at bounding box center [760, 23] width 52 height 21
click at [16, 76] on icon "Defense Surface" at bounding box center [16, 75] width 11 height 11
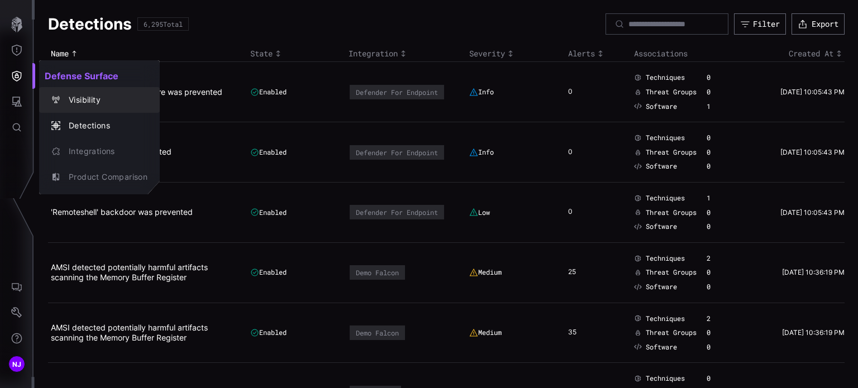
click at [83, 102] on div "Visibility" at bounding box center [105, 100] width 84 height 14
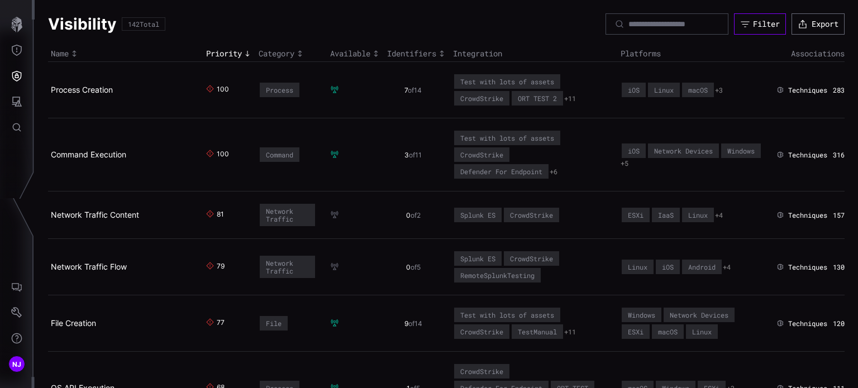
click at [566, 19] on div "Filter" at bounding box center [766, 24] width 27 height 10
click at [21, 47] on icon "Threat Exposure" at bounding box center [17, 50] width 10 height 11
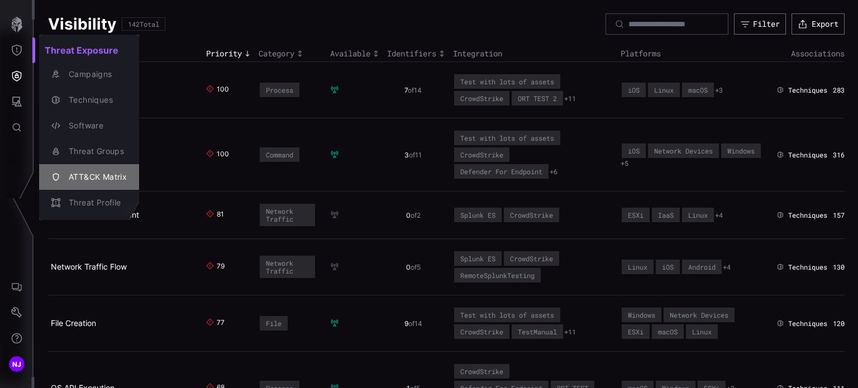
click at [101, 181] on div "ATT&CK Matrix" at bounding box center [95, 177] width 64 height 14
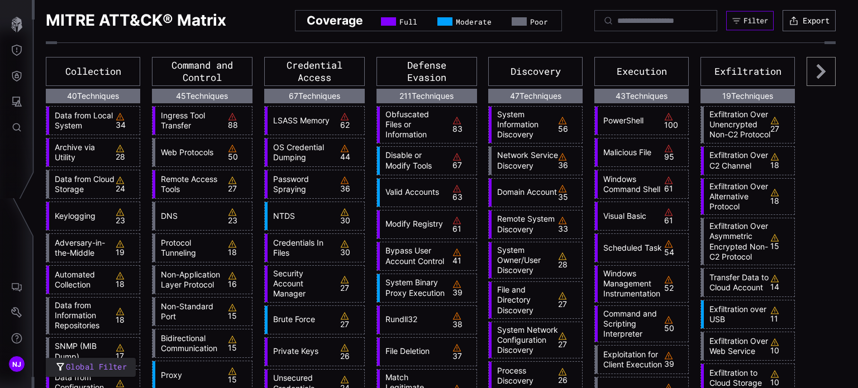
click at [566, 17] on div "Filter" at bounding box center [755, 20] width 25 height 9
click at [18, 51] on icon "Threat Exposure" at bounding box center [16, 50] width 11 height 11
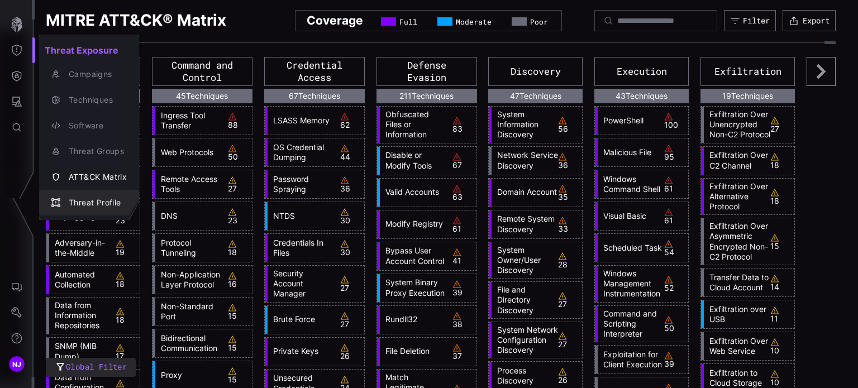
click at [92, 200] on div "Threat Profile" at bounding box center [95, 203] width 64 height 14
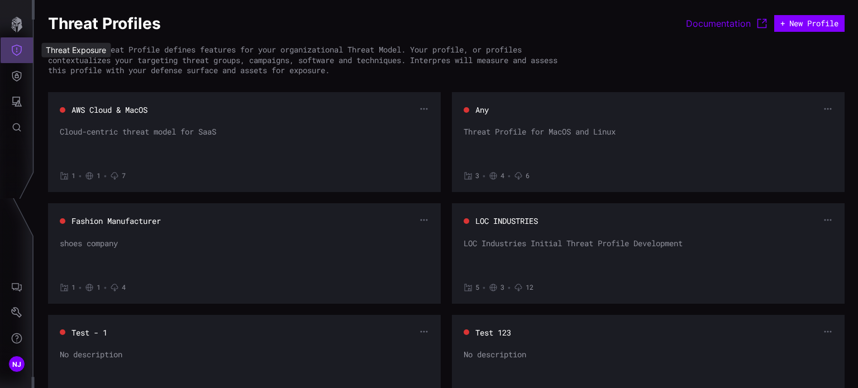
click at [11, 51] on icon "Threat Exposure" at bounding box center [16, 50] width 11 height 11
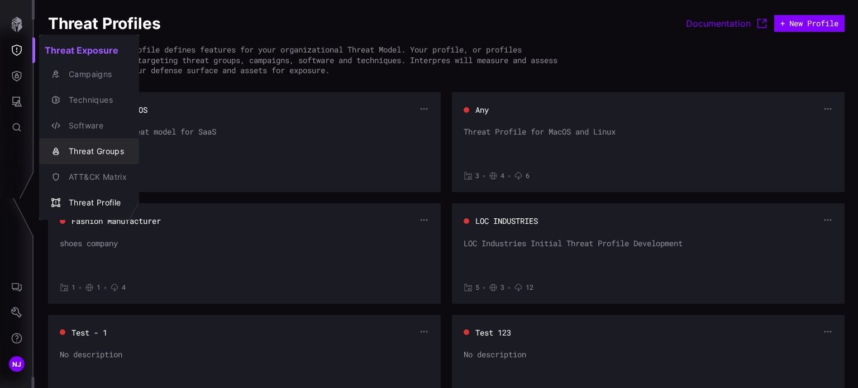
click at [103, 154] on div "Threat Groups" at bounding box center [95, 152] width 64 height 14
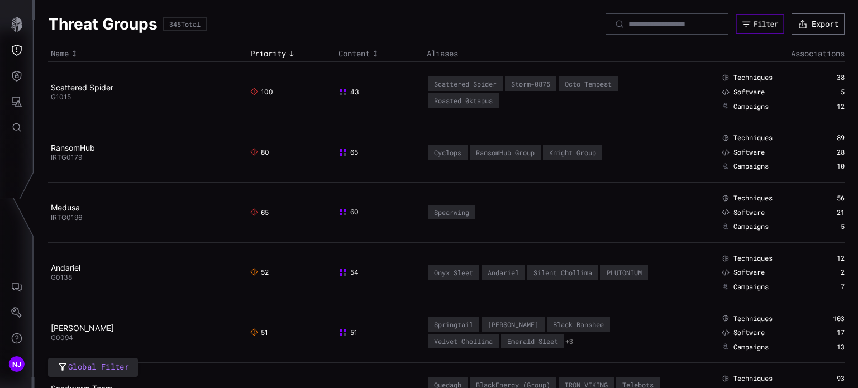
click at [566, 30] on button "Filter" at bounding box center [759, 24] width 48 height 20
click at [21, 54] on icon "Threat Exposure" at bounding box center [16, 50] width 11 height 11
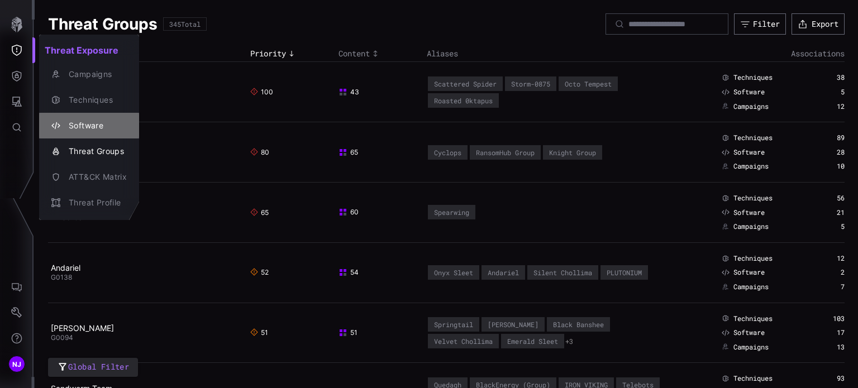
click at [94, 125] on div "Software" at bounding box center [95, 126] width 64 height 14
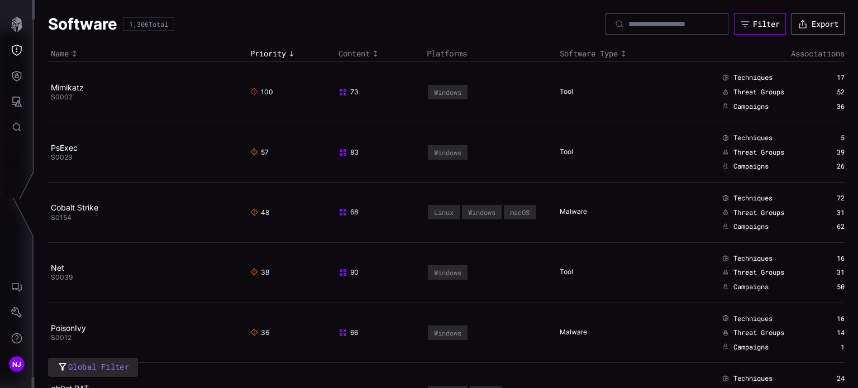
click at [566, 25] on div "Filter" at bounding box center [766, 24] width 27 height 10
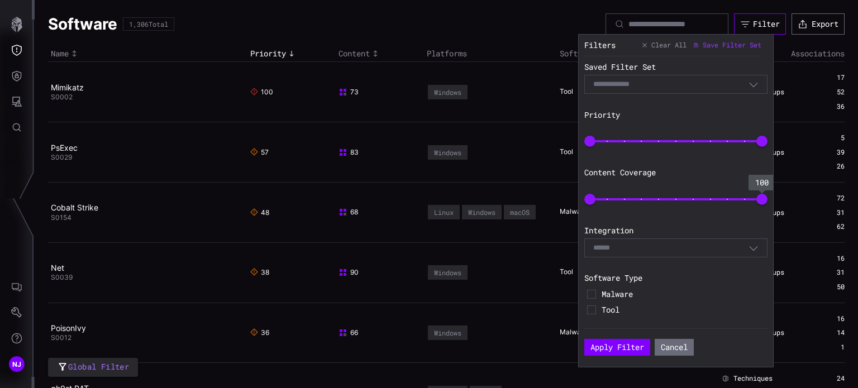
scroll to position [159, 0]
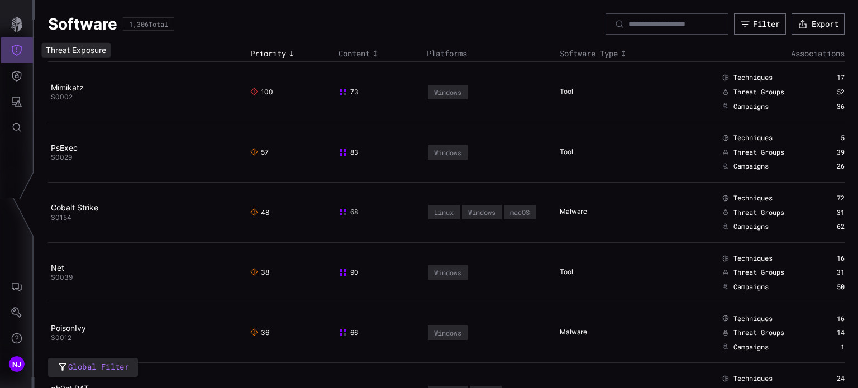
click at [20, 52] on icon "Threat Exposure" at bounding box center [16, 50] width 11 height 11
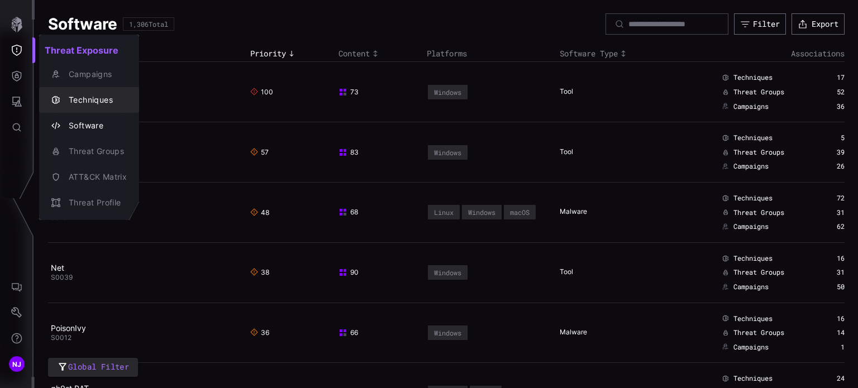
click at [87, 97] on div "Techniques" at bounding box center [95, 100] width 64 height 14
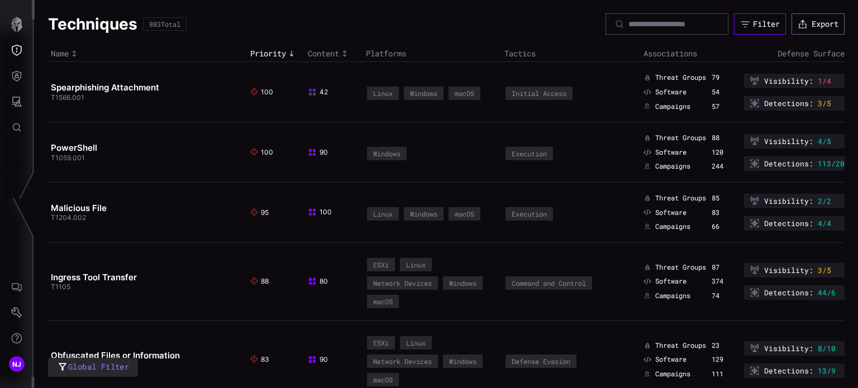
click at [566, 23] on div "Filter" at bounding box center [766, 24] width 27 height 10
click at [21, 49] on icon "Threat Exposure" at bounding box center [17, 50] width 10 height 11
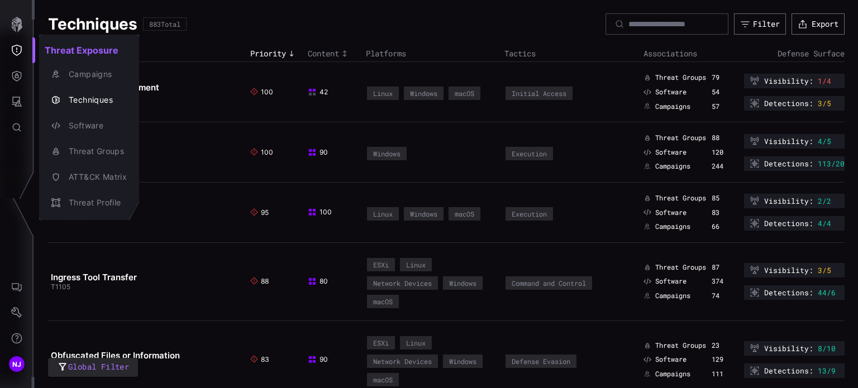
click at [18, 73] on div at bounding box center [429, 194] width 858 height 388
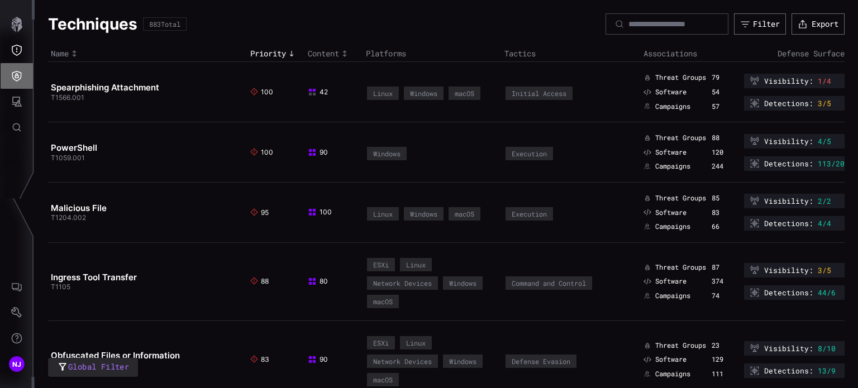
click at [18, 75] on icon "Defense Surface" at bounding box center [16, 76] width 9 height 11
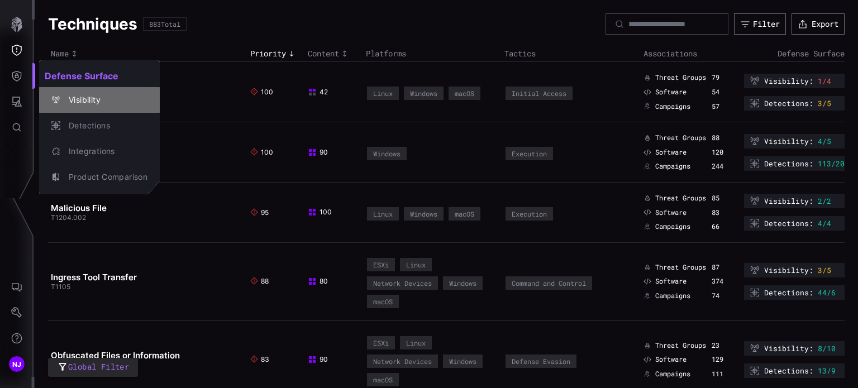
click at [92, 98] on div "Visibility" at bounding box center [105, 100] width 84 height 14
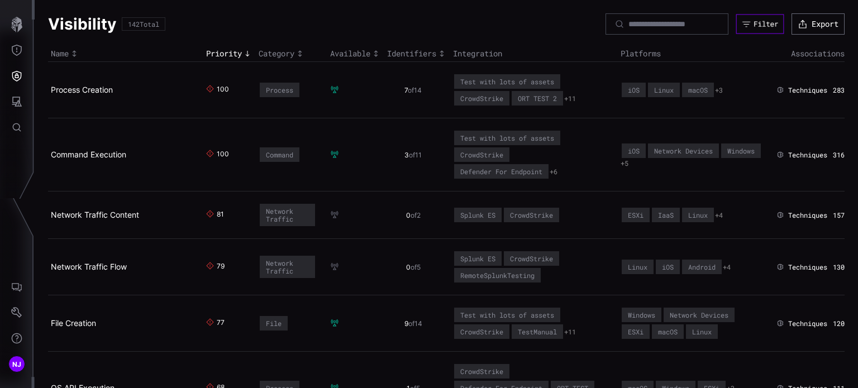
click at [566, 21] on div "Filter" at bounding box center [765, 24] width 25 height 9
click at [18, 84] on button "Defense Surface" at bounding box center [17, 76] width 32 height 26
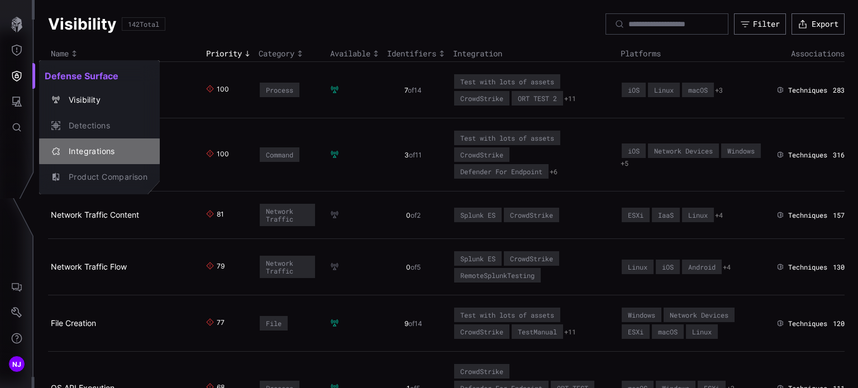
click at [93, 153] on div "Integrations" at bounding box center [105, 152] width 84 height 14
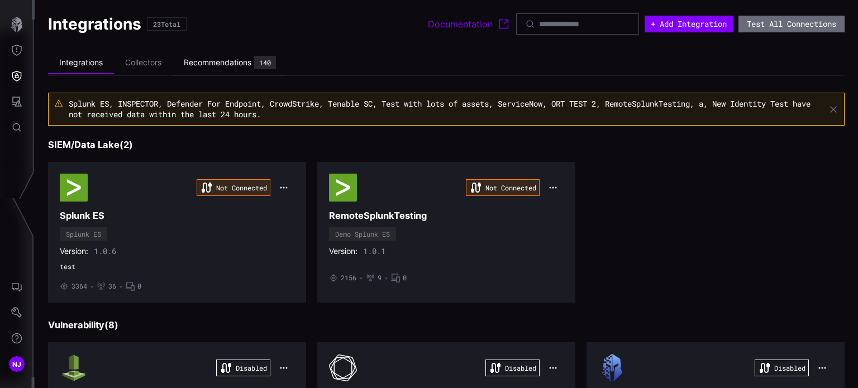
click at [224, 66] on div "Recommendations" at bounding box center [218, 63] width 68 height 10
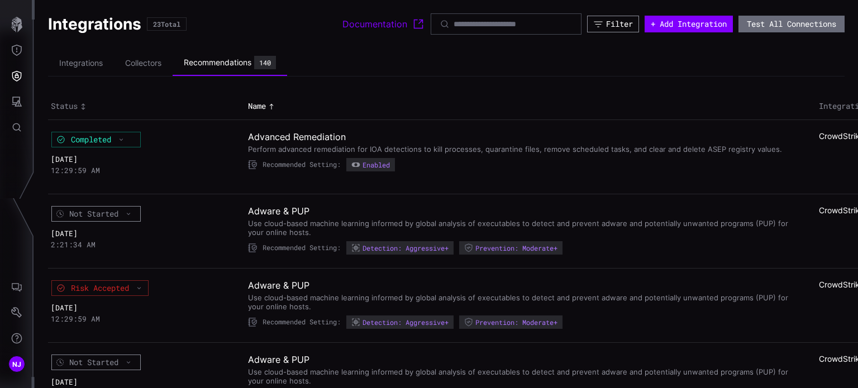
click at [566, 26] on div "Filter" at bounding box center [619, 24] width 27 height 10
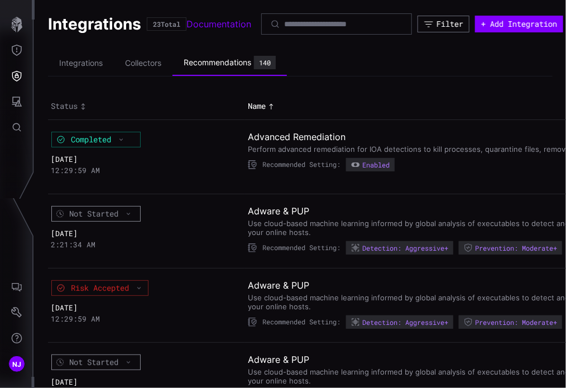
click at [528, 97] on th "Name" at bounding box center [530, 106] width 571 height 26
